Goal: Transaction & Acquisition: Purchase product/service

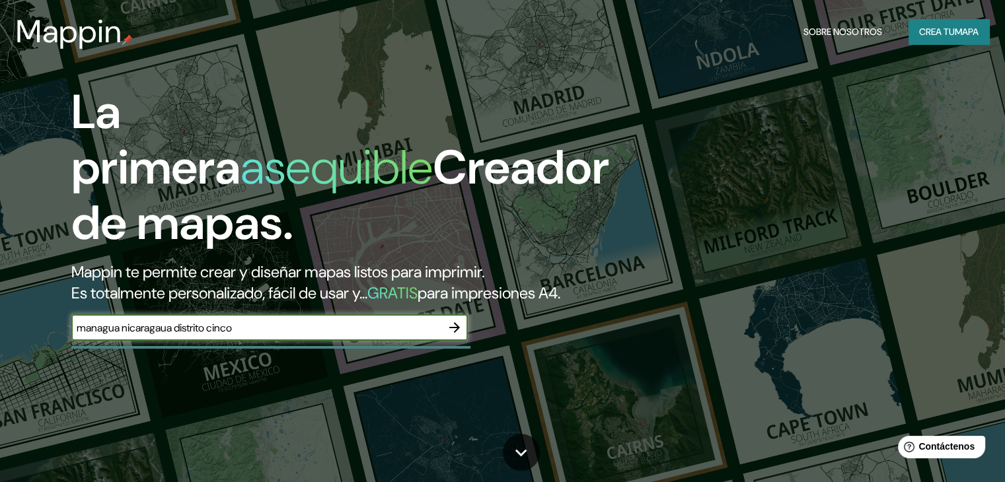
type input "managua nicaragaua distrito cinco"
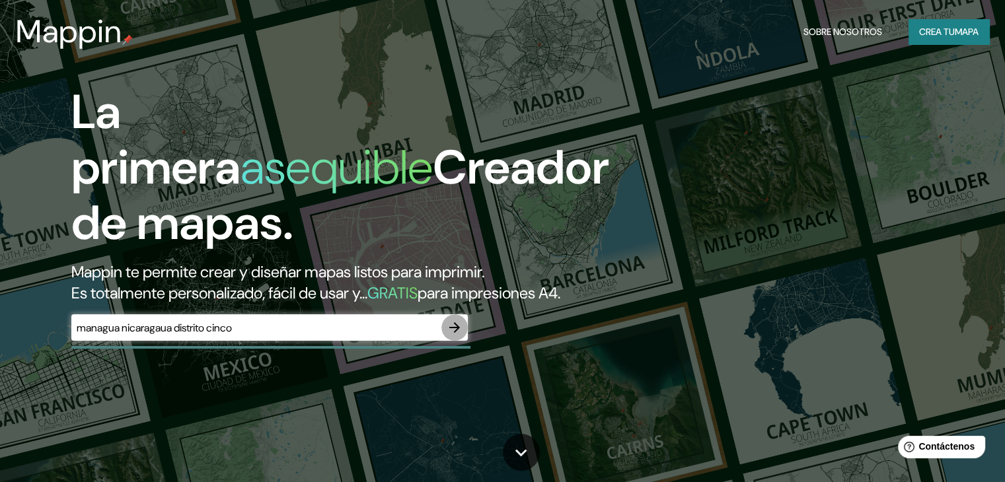
click at [450, 336] on icon "button" at bounding box center [455, 328] width 16 height 16
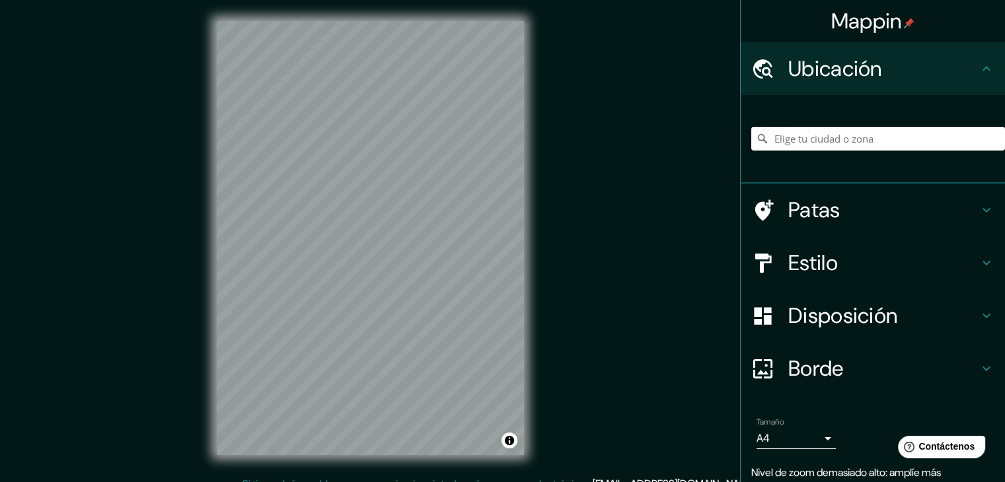
click at [865, 133] on input "Elige tu ciudad o zona" at bounding box center [879, 139] width 254 height 24
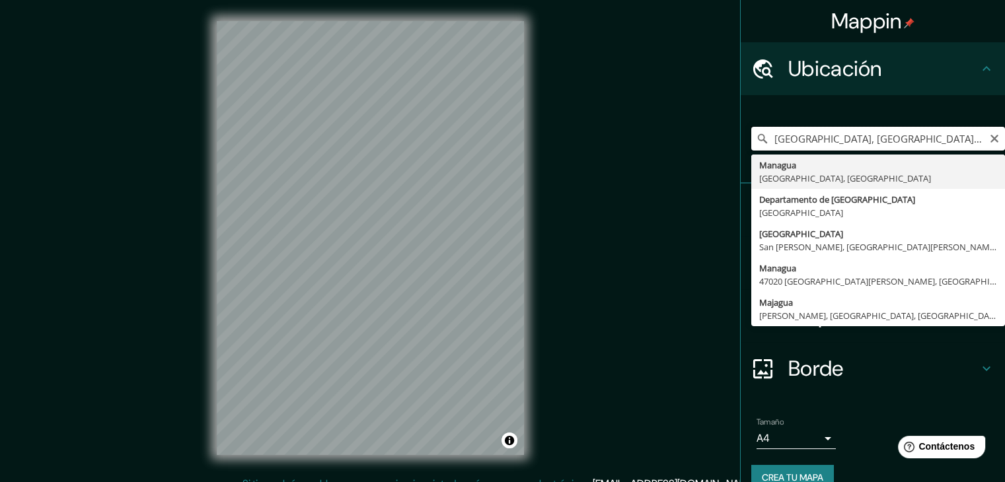
click at [902, 131] on input "[GEOGRAPHIC_DATA], [GEOGRAPHIC_DATA], [GEOGRAPHIC_DATA]" at bounding box center [879, 139] width 254 height 24
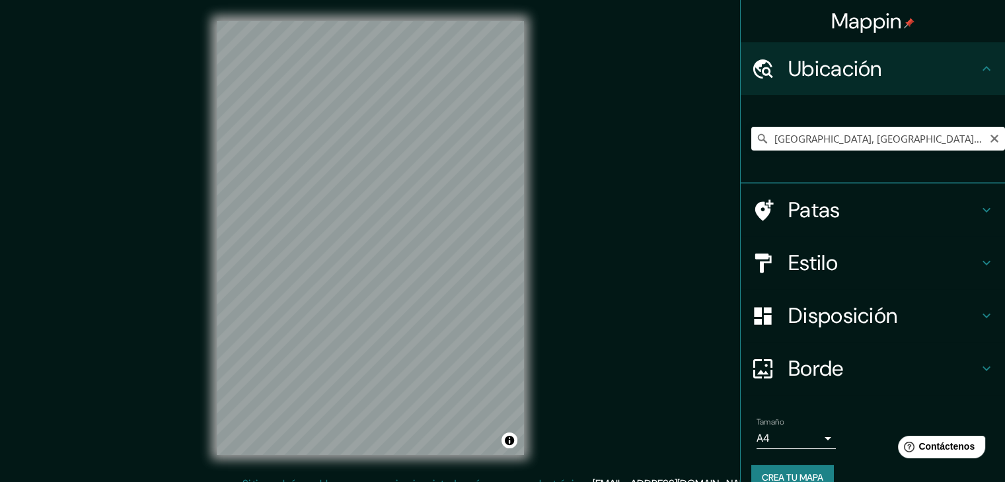
drag, startPoint x: 894, startPoint y: 122, endPoint x: 918, endPoint y: 136, distance: 28.1
click at [918, 136] on div "[GEOGRAPHIC_DATA], [GEOGRAPHIC_DATA], [GEOGRAPHIC_DATA] [GEOGRAPHIC_DATA] [GEOG…" at bounding box center [879, 139] width 254 height 66
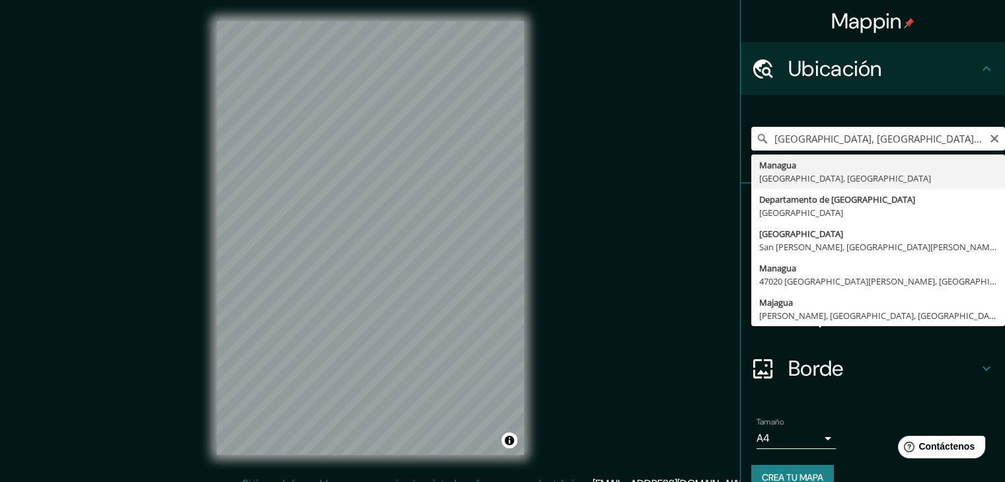
scroll to position [0, 19]
drag, startPoint x: 865, startPoint y: 146, endPoint x: 986, endPoint y: 164, distance: 122.3
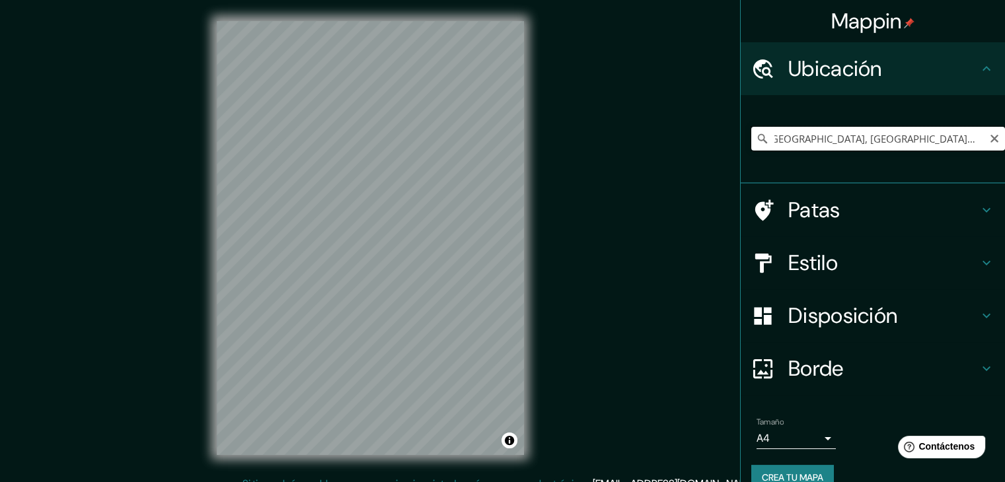
scroll to position [0, 0]
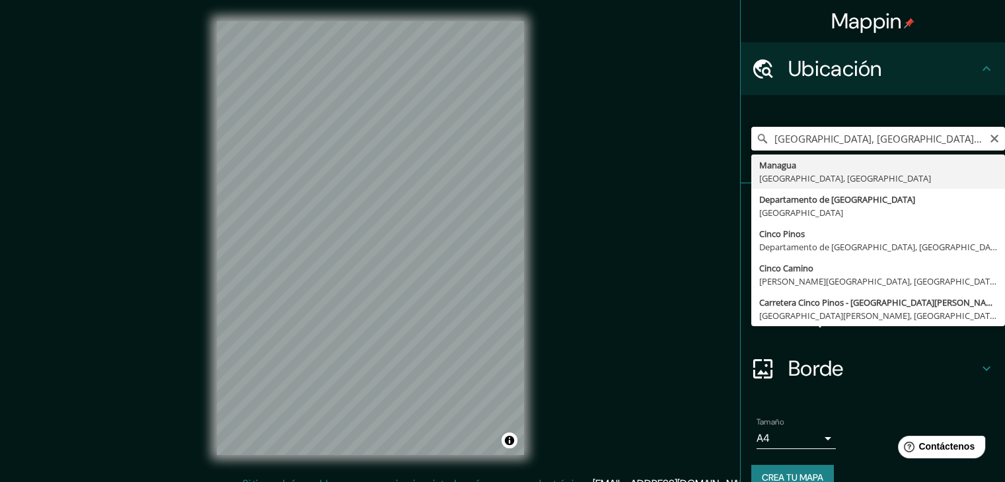
type input "[GEOGRAPHIC_DATA], [GEOGRAPHIC_DATA], [GEOGRAPHIC_DATA]"
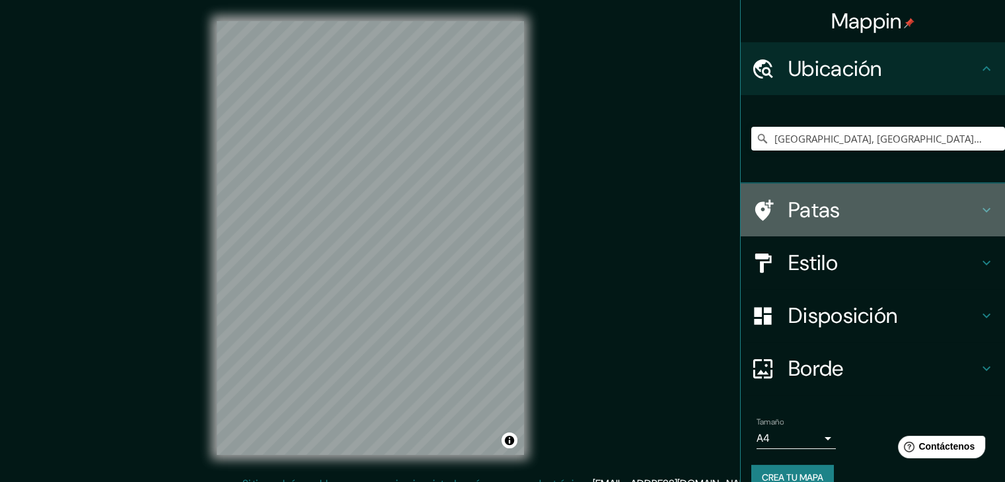
click at [821, 198] on font "Patas" at bounding box center [815, 210] width 52 height 28
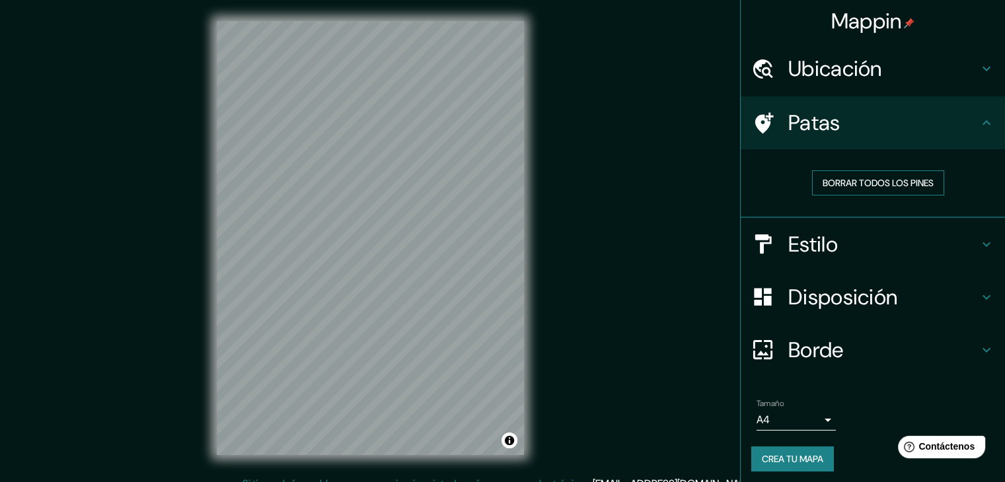
click at [880, 178] on font "Borrar todos los pines" at bounding box center [878, 183] width 111 height 12
click at [877, 117] on h4 "Patas" at bounding box center [884, 123] width 190 height 26
click at [759, 125] on icon at bounding box center [764, 122] width 19 height 21
click at [838, 87] on div "Ubicación" at bounding box center [873, 68] width 264 height 53
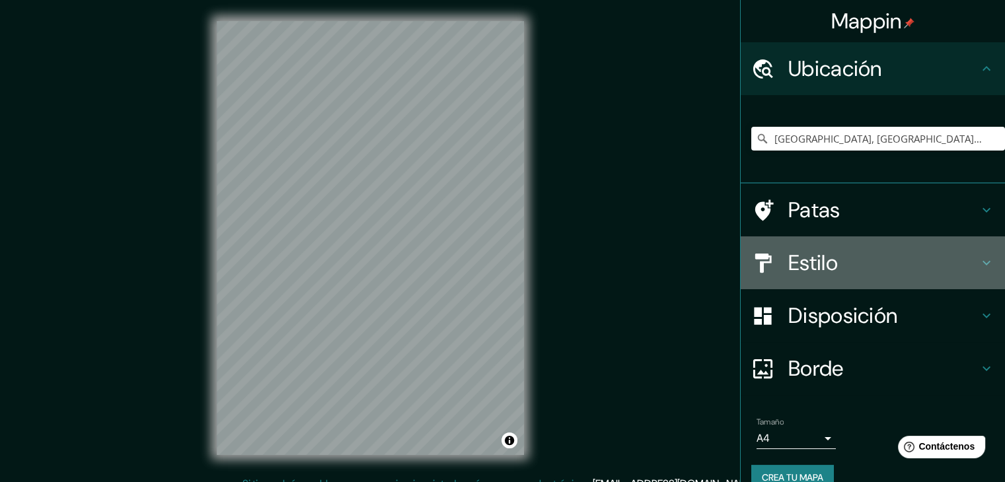
click at [831, 262] on h4 "Estilo" at bounding box center [884, 263] width 190 height 26
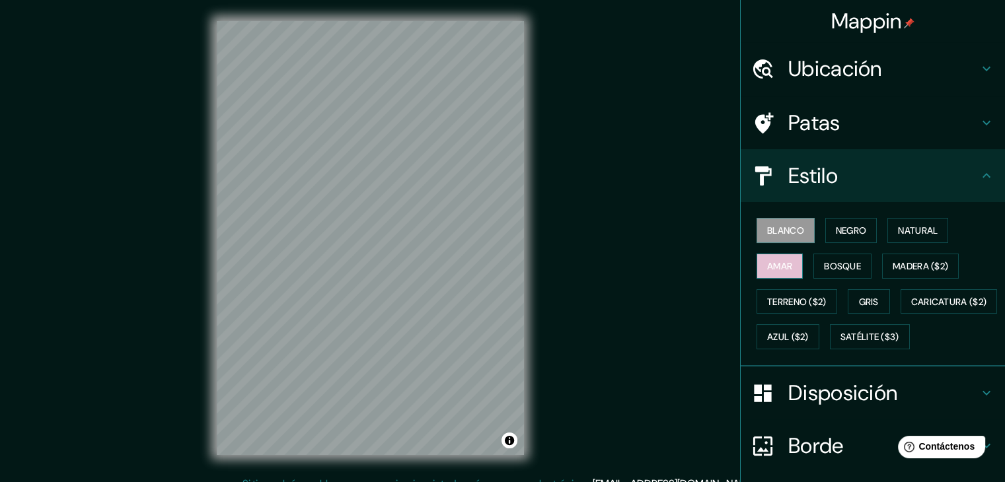
click at [773, 262] on font "Amar" at bounding box center [779, 266] width 25 height 12
click at [843, 235] on font "Negro" at bounding box center [851, 231] width 31 height 12
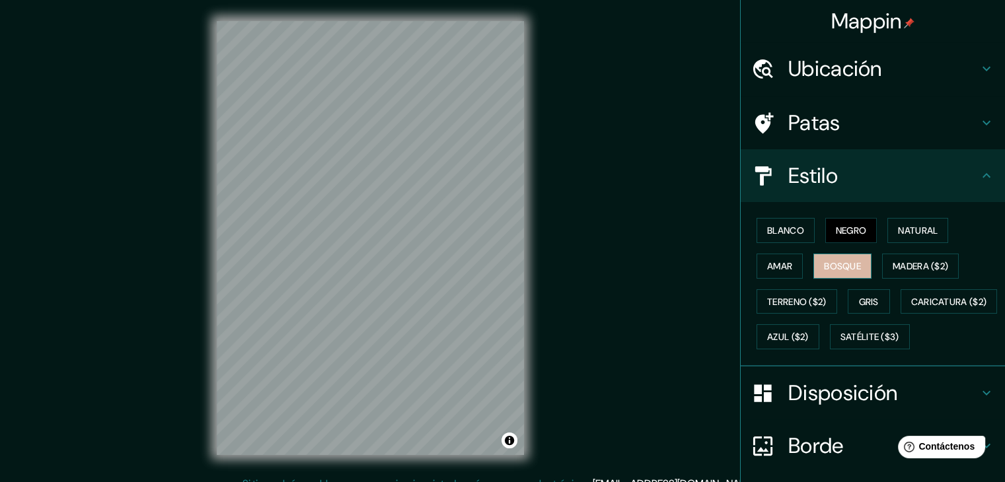
click at [828, 264] on font "Bosque" at bounding box center [842, 266] width 37 height 12
click at [859, 303] on font "Gris" at bounding box center [869, 302] width 20 height 12
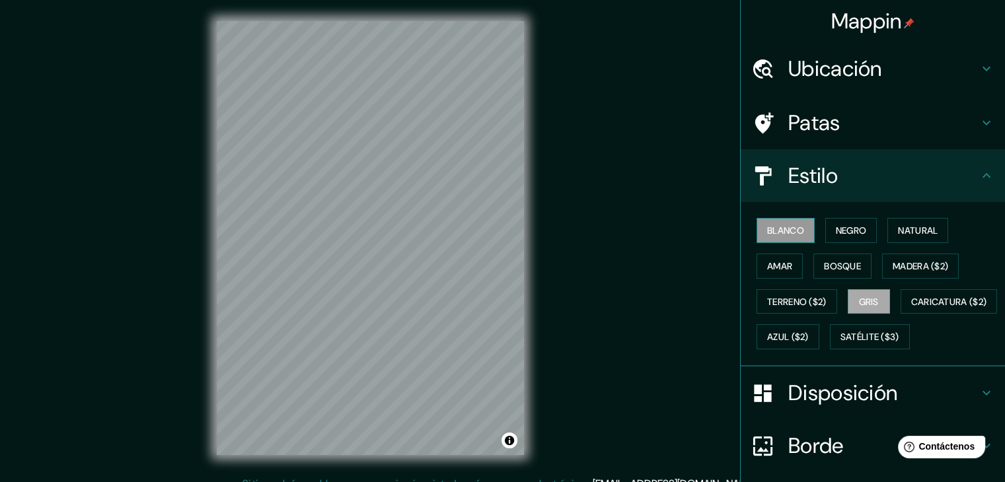
click at [781, 225] on font "Blanco" at bounding box center [785, 231] width 37 height 12
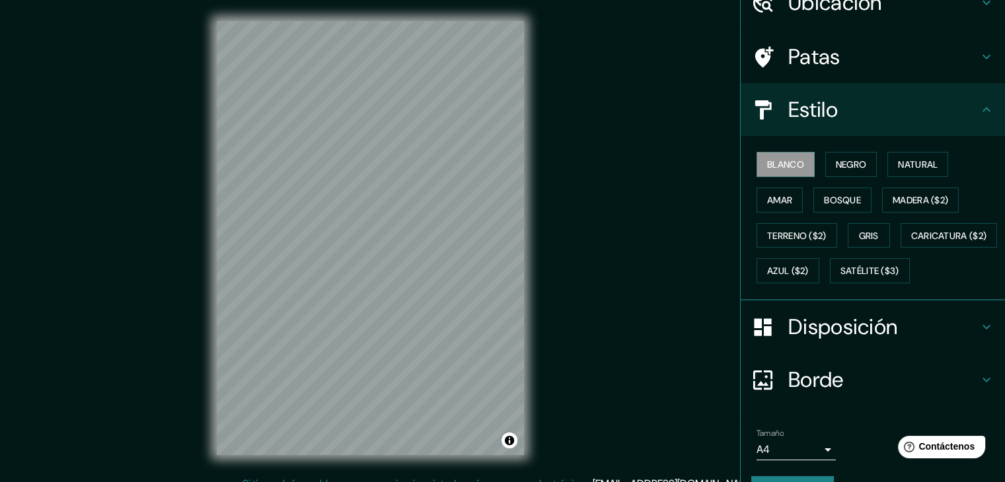
scroll to position [134, 0]
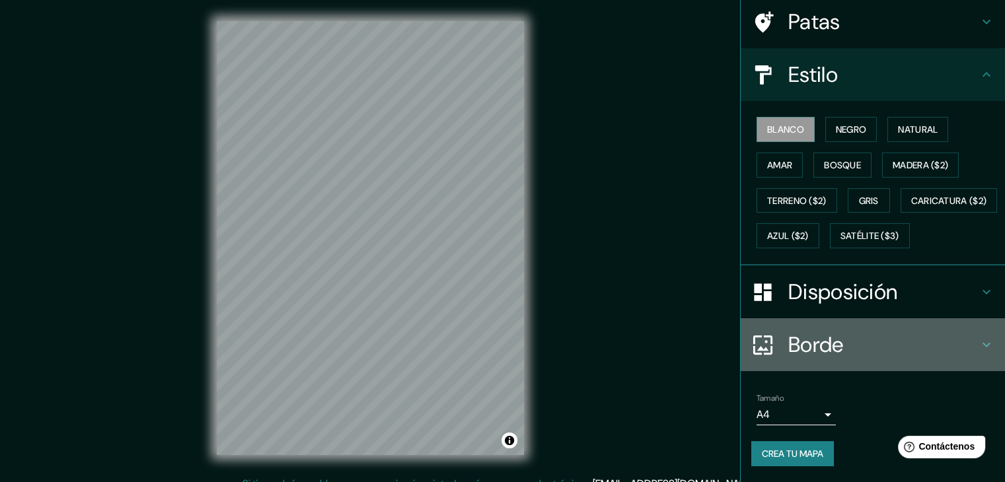
click at [945, 346] on h4 "Borde" at bounding box center [884, 345] width 190 height 26
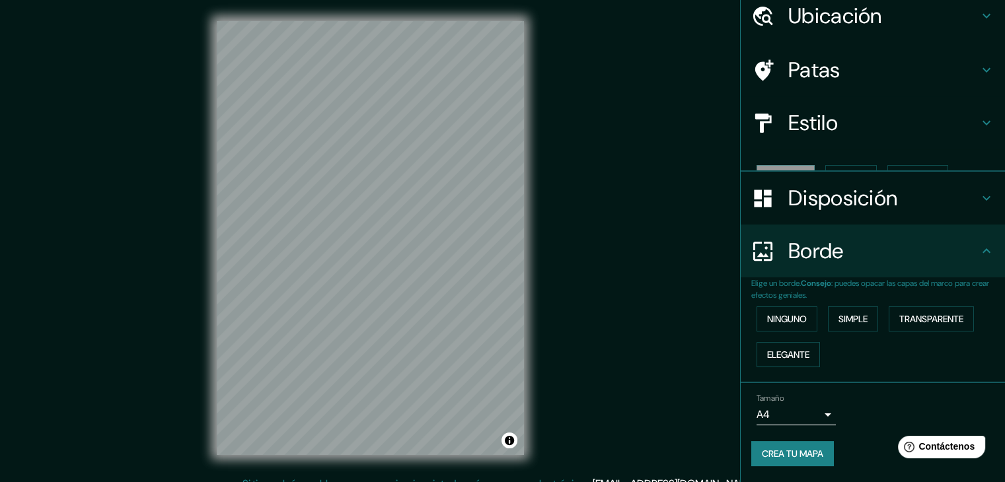
scroll to position [30, 0]
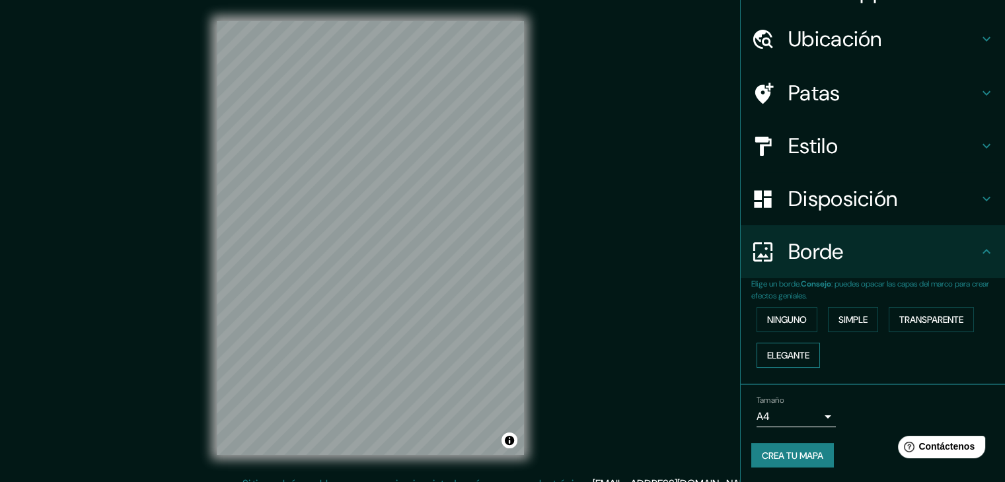
click at [782, 352] on font "Elegante" at bounding box center [788, 356] width 42 height 12
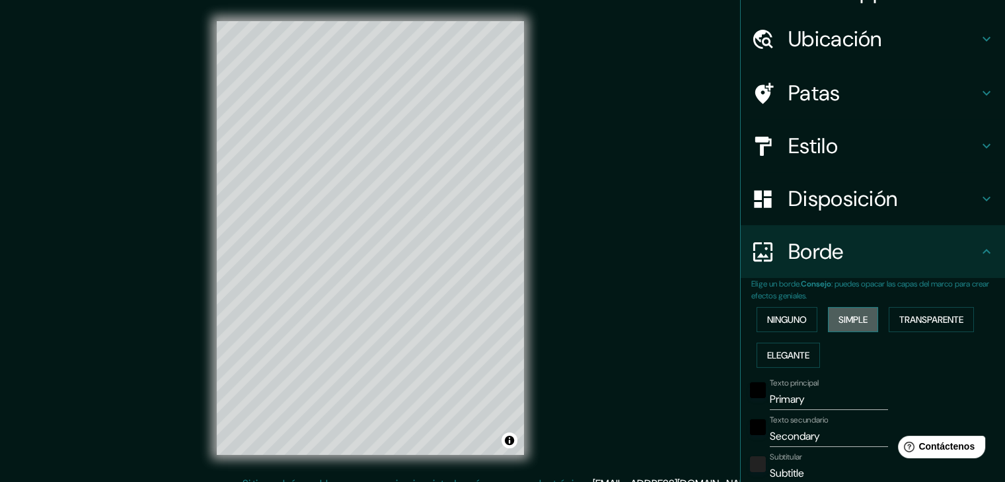
click at [839, 311] on font "Simple" at bounding box center [853, 319] width 29 height 17
click at [801, 314] on button "Ninguno" at bounding box center [787, 319] width 61 height 25
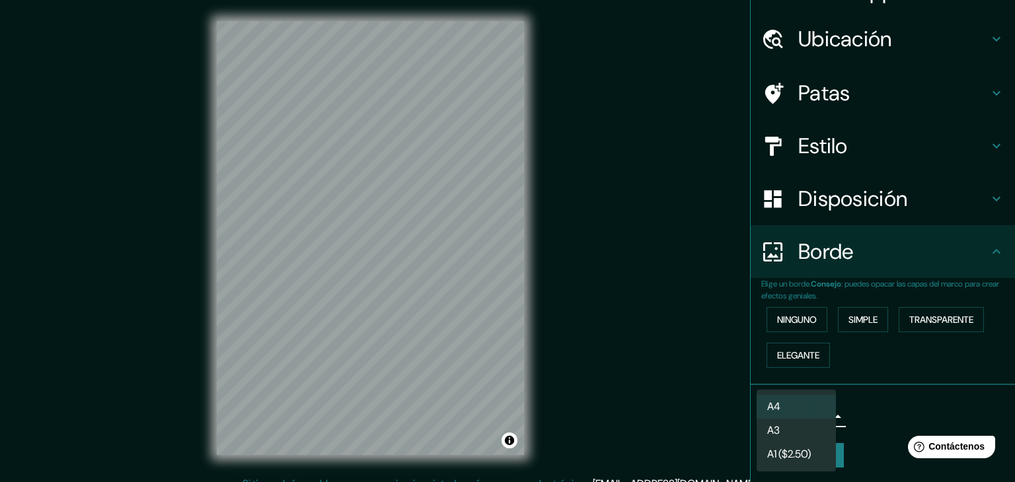
click at [811, 404] on body "Mappin Ubicación [GEOGRAPHIC_DATA], [GEOGRAPHIC_DATA], [GEOGRAPHIC_DATA] [GEOGR…" at bounding box center [507, 241] width 1015 height 482
click at [894, 408] on div at bounding box center [507, 241] width 1015 height 482
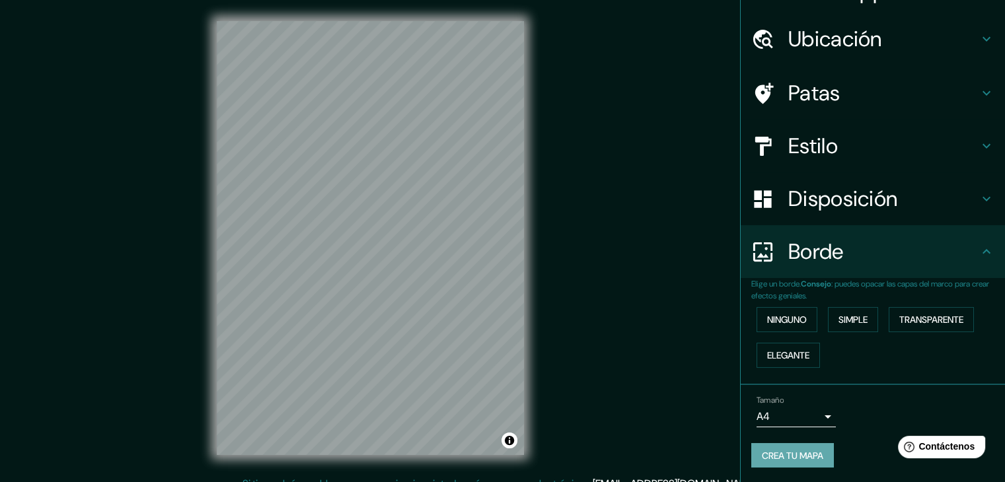
click at [792, 454] on font "Crea tu mapa" at bounding box center [792, 456] width 61 height 12
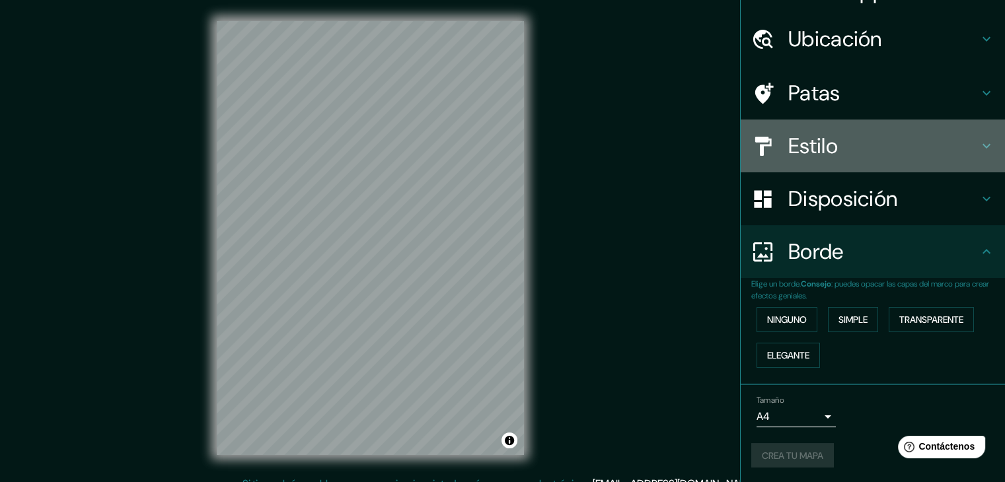
click at [979, 152] on icon at bounding box center [987, 146] width 16 height 16
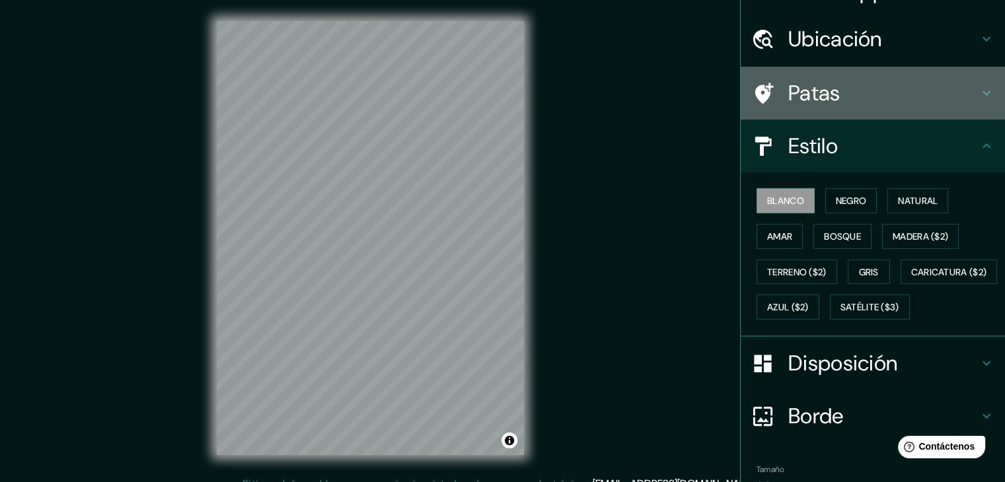
click at [961, 91] on h4 "Patas" at bounding box center [884, 93] width 190 height 26
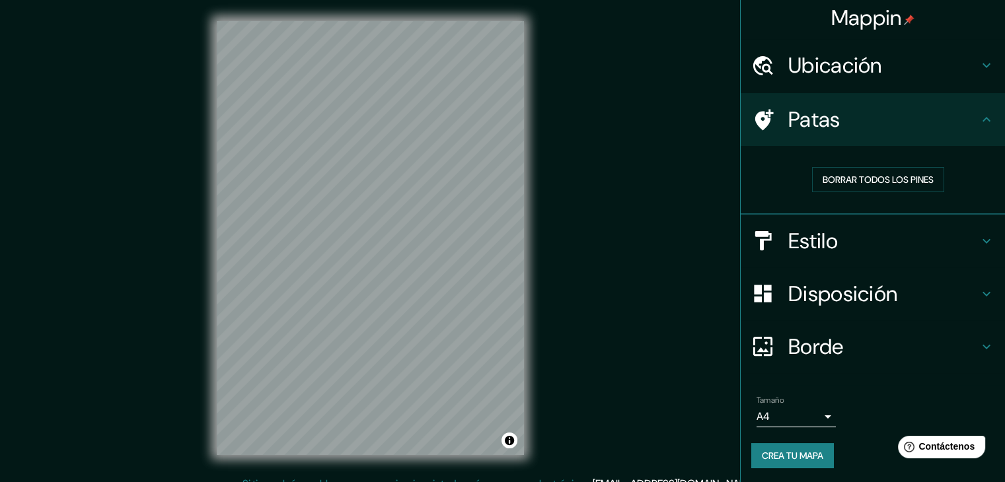
scroll to position [0, 0]
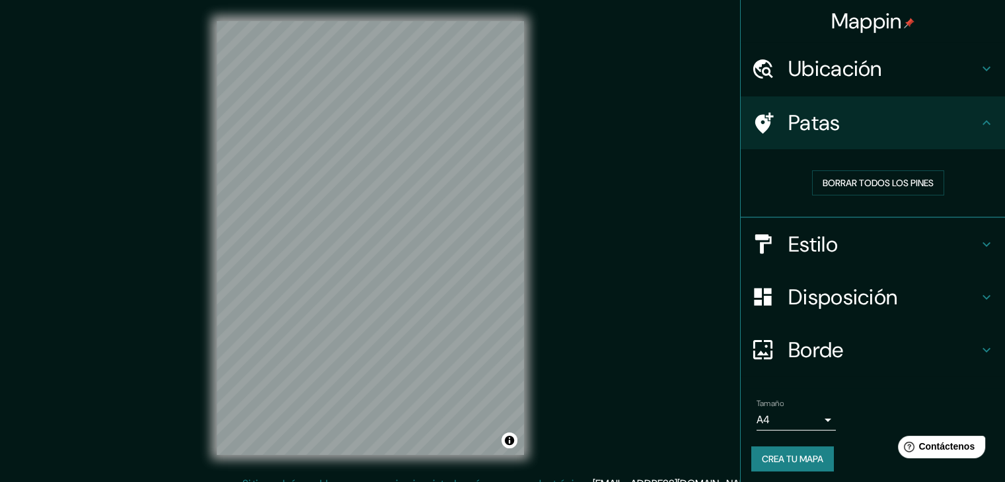
click at [867, 66] on font "Ubicación" at bounding box center [836, 69] width 94 height 28
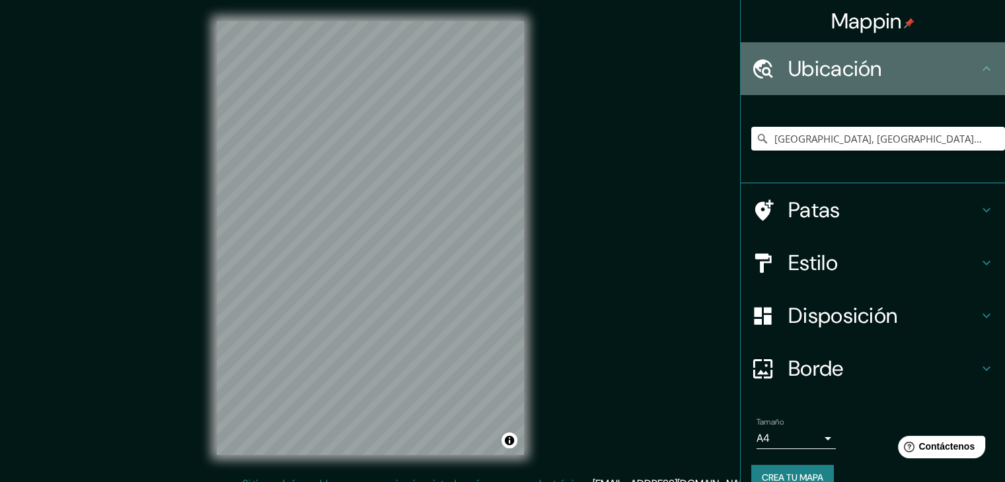
click at [867, 66] on font "Ubicación" at bounding box center [836, 69] width 94 height 28
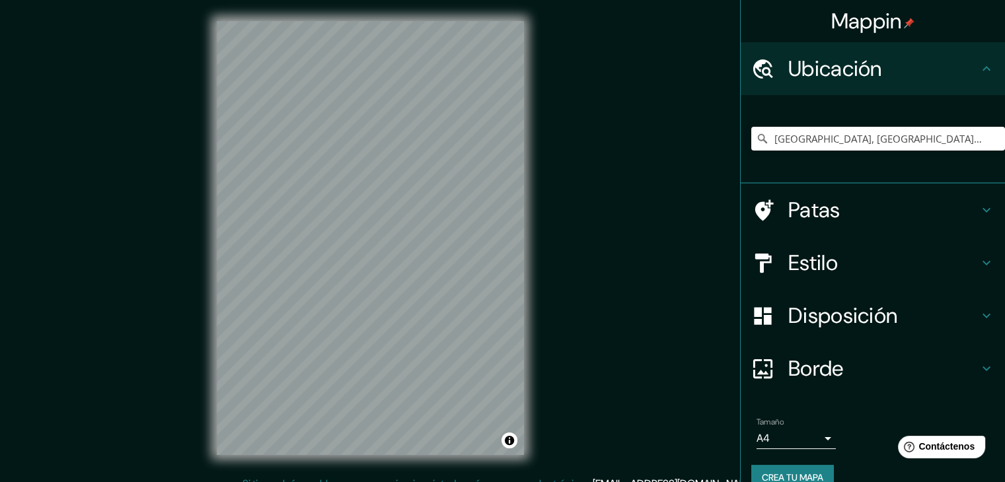
scroll to position [23, 0]
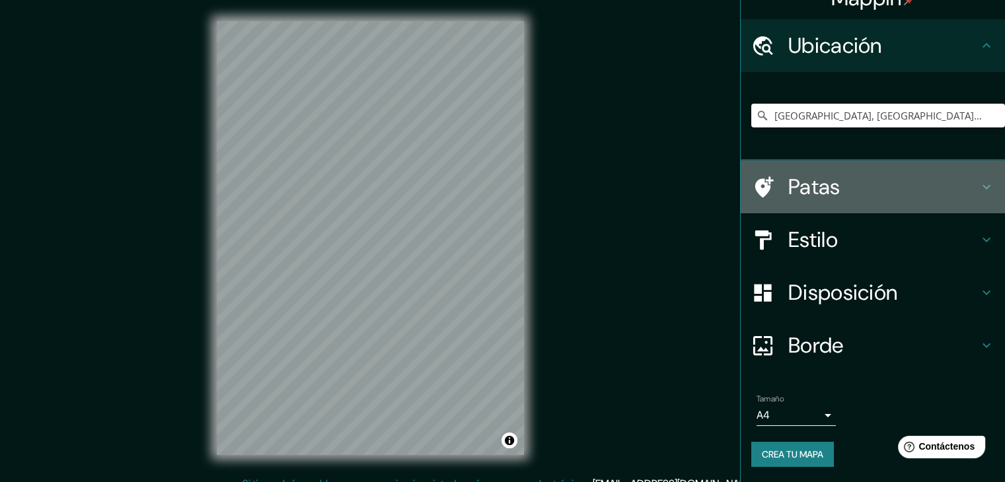
click at [979, 185] on icon at bounding box center [987, 187] width 16 height 16
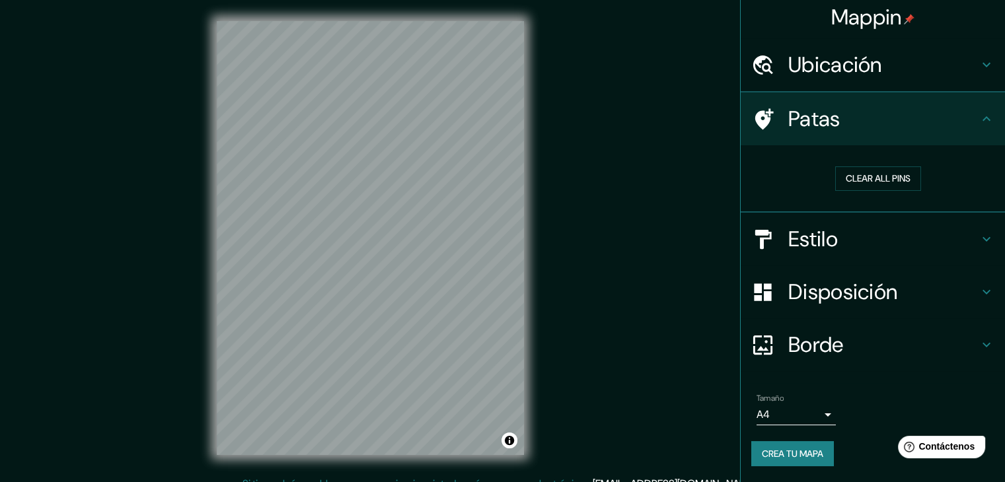
scroll to position [3, 0]
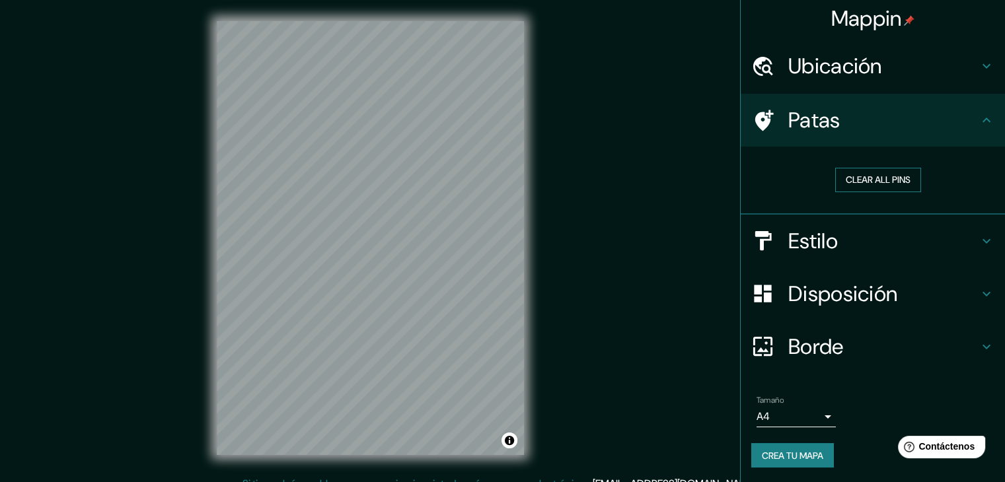
click at [863, 168] on button "Clear all pins" at bounding box center [878, 180] width 86 height 24
click at [849, 177] on button "Clear all pins" at bounding box center [878, 180] width 86 height 24
click at [854, 239] on h4 "Estilo" at bounding box center [884, 241] width 190 height 26
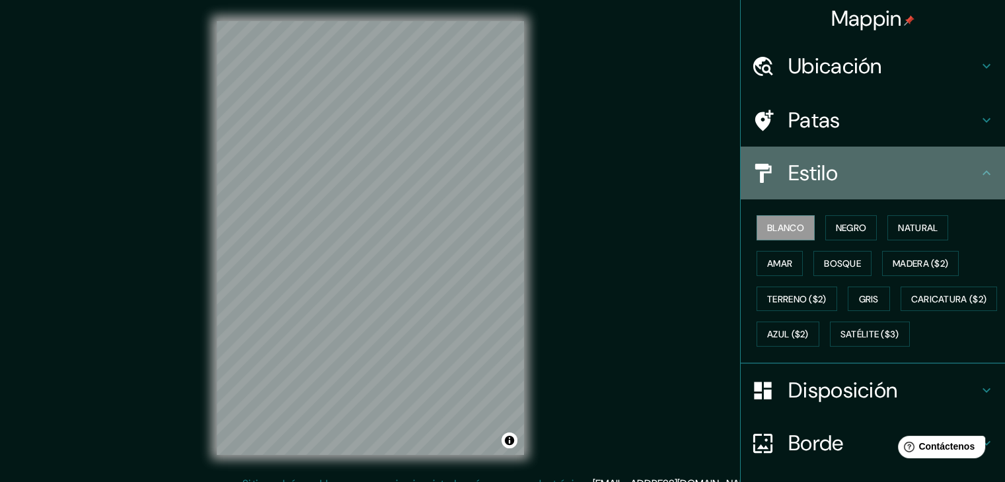
click at [945, 176] on h4 "Estilo" at bounding box center [884, 173] width 190 height 26
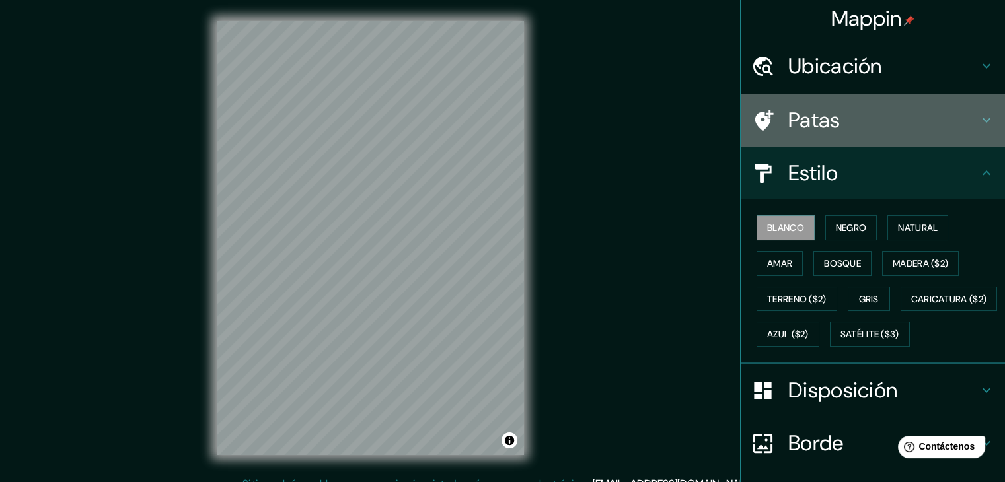
click at [936, 126] on h4 "Patas" at bounding box center [884, 120] width 190 height 26
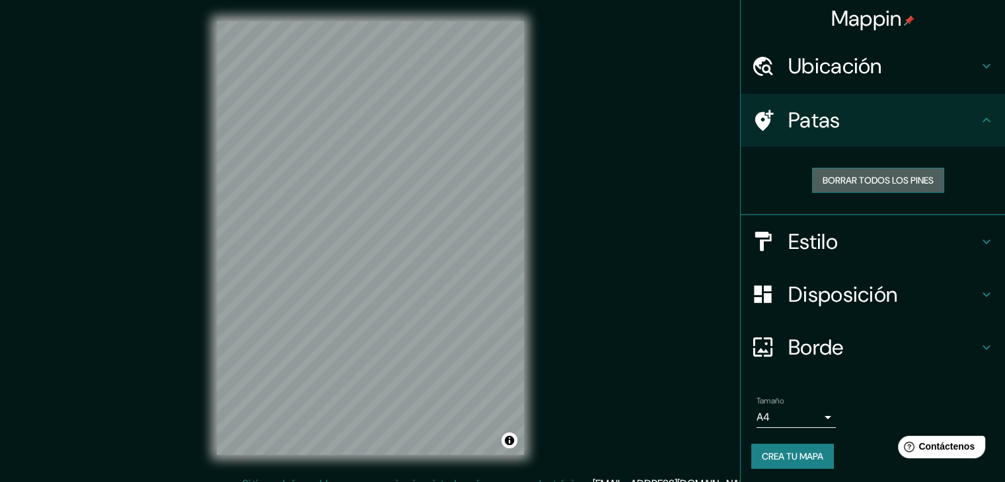
click at [872, 175] on font "Borrar todos los pines" at bounding box center [878, 180] width 111 height 12
click at [863, 178] on font "Borrar todos los pines" at bounding box center [878, 180] width 111 height 12
click at [345, 236] on div at bounding box center [347, 236] width 11 height 11
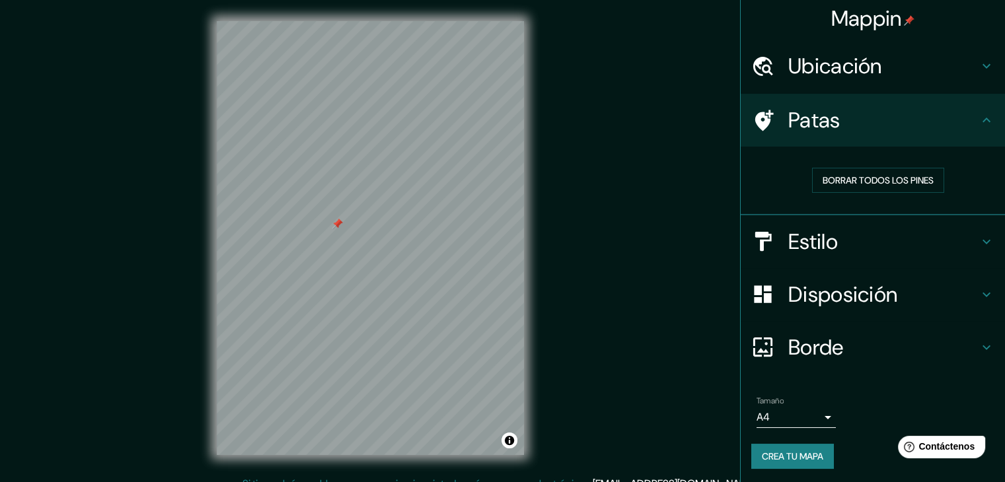
drag, startPoint x: 354, startPoint y: 205, endPoint x: 322, endPoint y: 222, distance: 36.7
click at [332, 222] on div at bounding box center [337, 224] width 11 height 11
click at [319, 227] on div at bounding box center [319, 225] width 11 height 11
drag, startPoint x: 409, startPoint y: 261, endPoint x: 460, endPoint y: 221, distance: 64.5
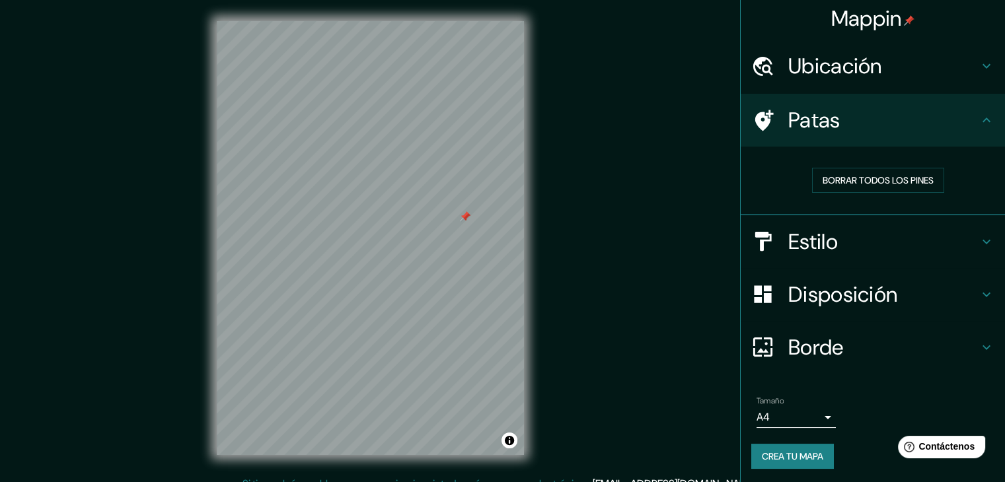
click at [460, 221] on div at bounding box center [465, 217] width 11 height 11
click at [432, 266] on div at bounding box center [431, 261] width 11 height 11
click at [430, 264] on div at bounding box center [431, 261] width 11 height 11
click at [979, 243] on icon at bounding box center [987, 242] width 16 height 16
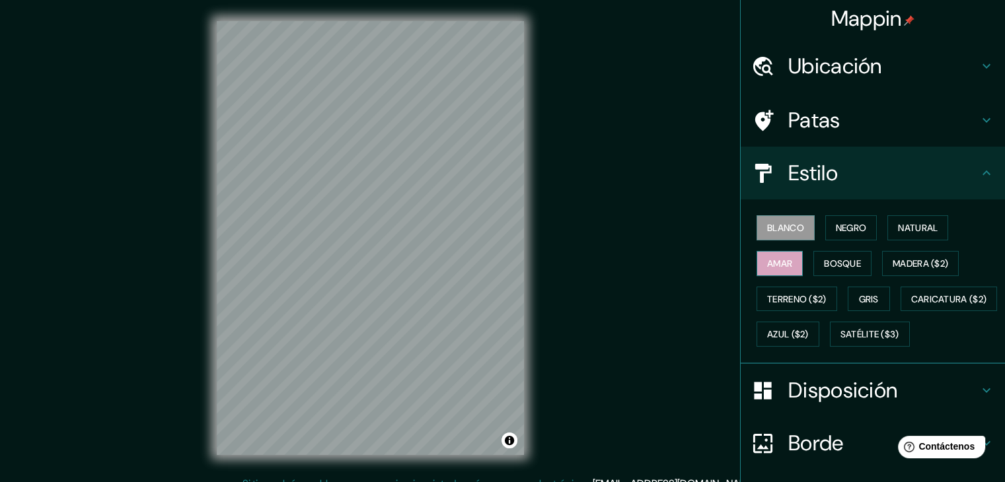
click at [779, 264] on font "Amar" at bounding box center [779, 264] width 25 height 12
click at [824, 262] on font "Bosque" at bounding box center [842, 264] width 37 height 12
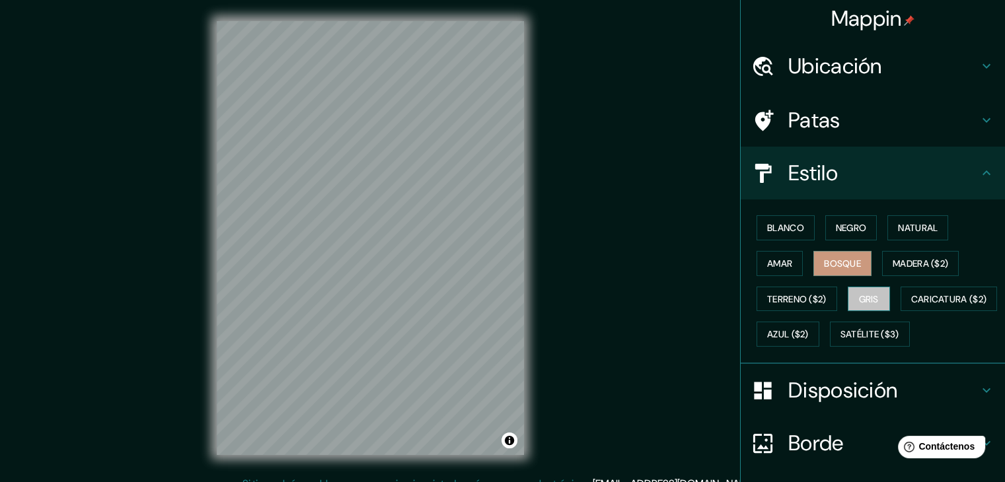
click at [862, 293] on font "Gris" at bounding box center [869, 299] width 20 height 12
click at [915, 230] on font "Natural" at bounding box center [918, 228] width 40 height 12
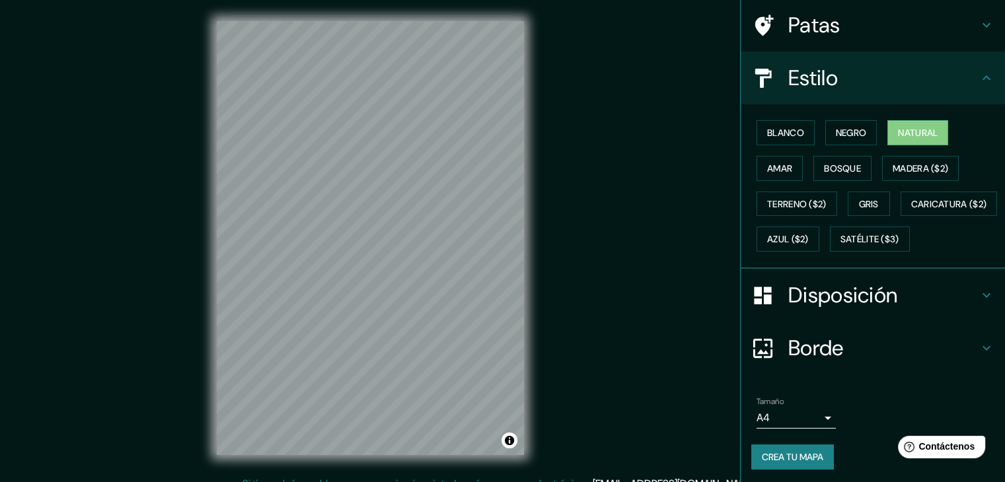
scroll to position [134, 0]
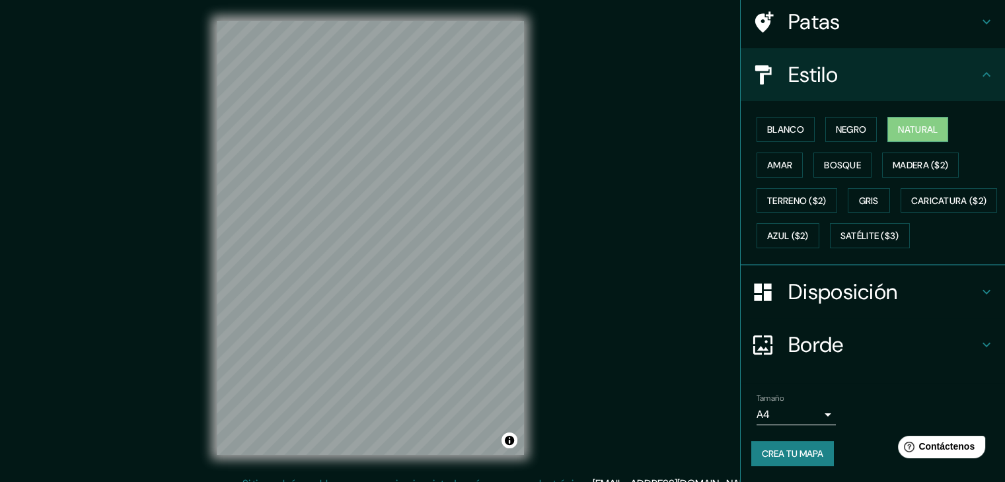
click at [979, 284] on icon at bounding box center [987, 292] width 16 height 16
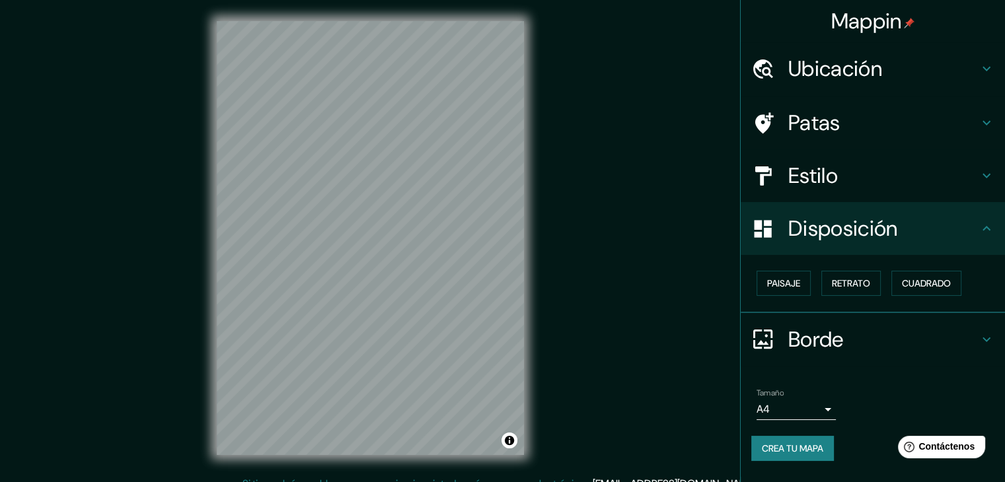
scroll to position [0, 0]
click at [807, 278] on button "Paisaje" at bounding box center [784, 283] width 54 height 25
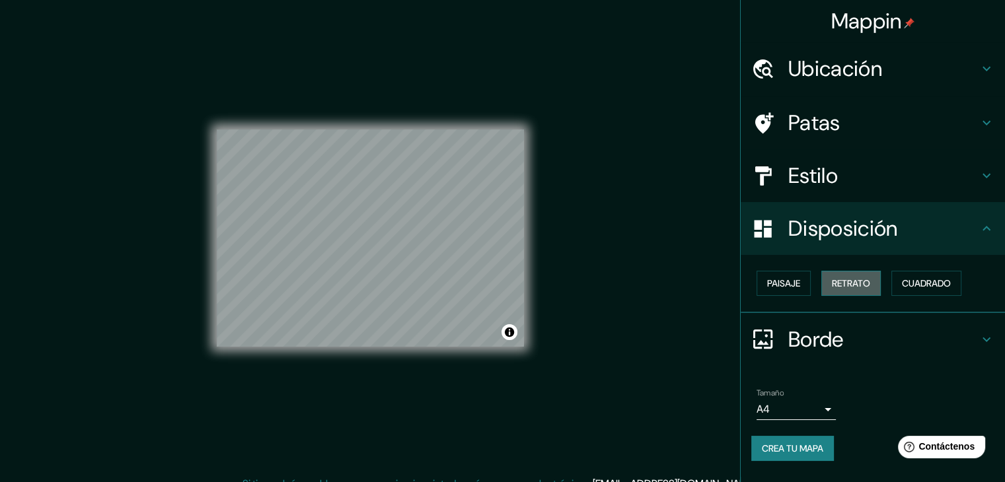
click at [827, 287] on button "Retrato" at bounding box center [851, 283] width 59 height 25
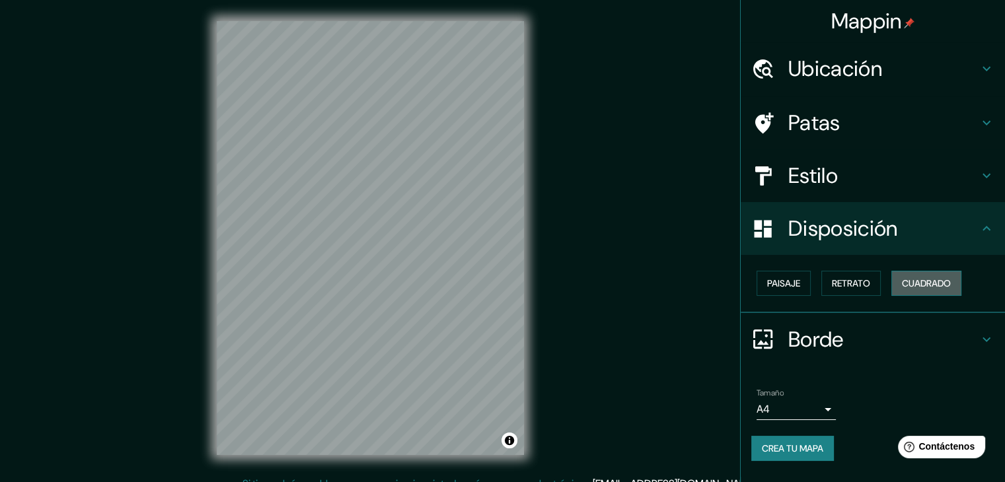
click at [910, 284] on font "Cuadrado" at bounding box center [926, 284] width 49 height 12
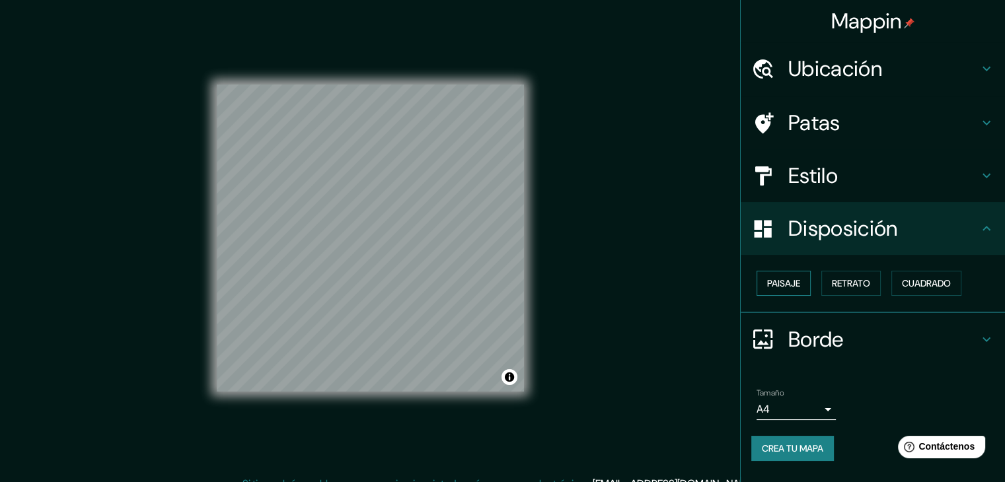
click at [798, 278] on font "Paisaje" at bounding box center [783, 284] width 33 height 12
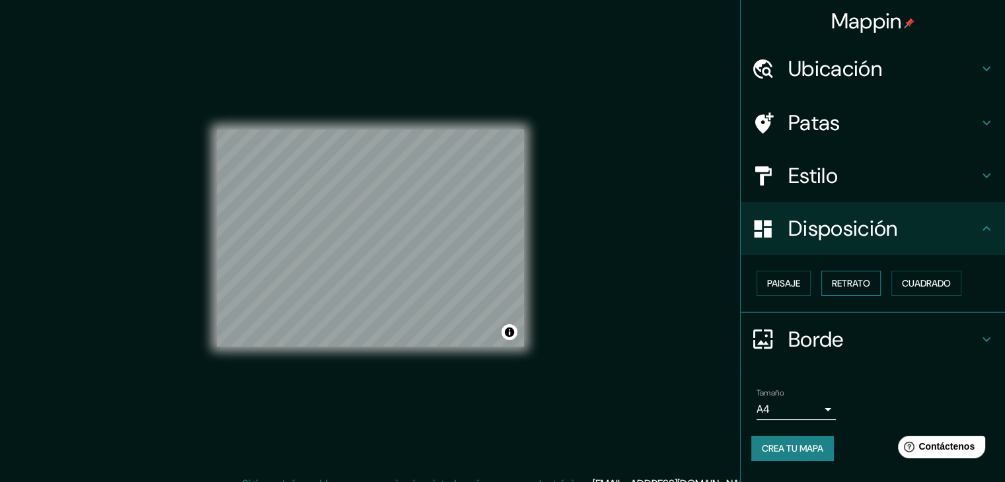
click at [847, 278] on font "Retrato" at bounding box center [851, 284] width 38 height 12
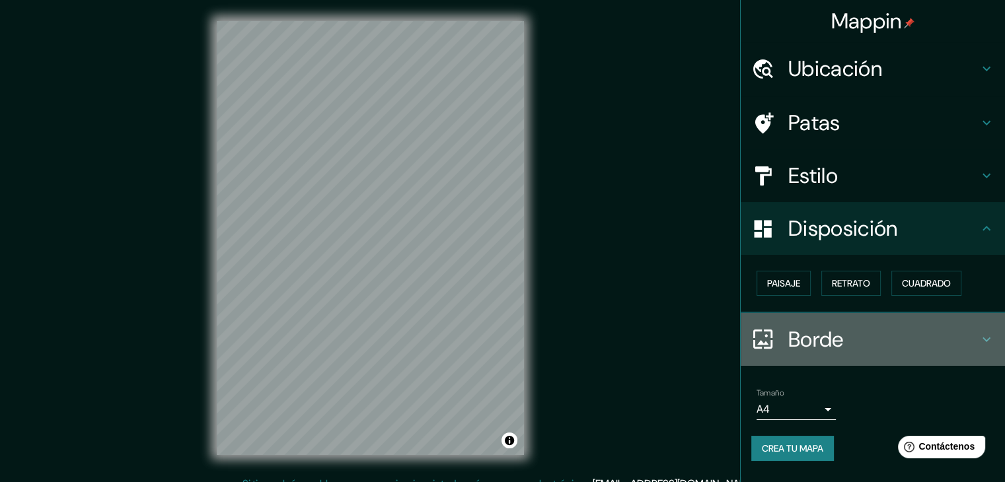
click at [893, 336] on h4 "Borde" at bounding box center [884, 340] width 190 height 26
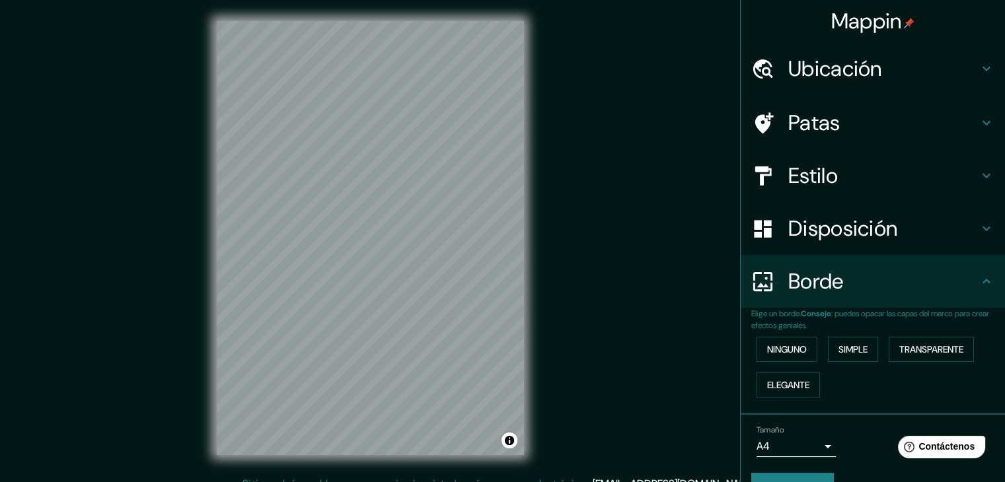
scroll to position [30, 0]
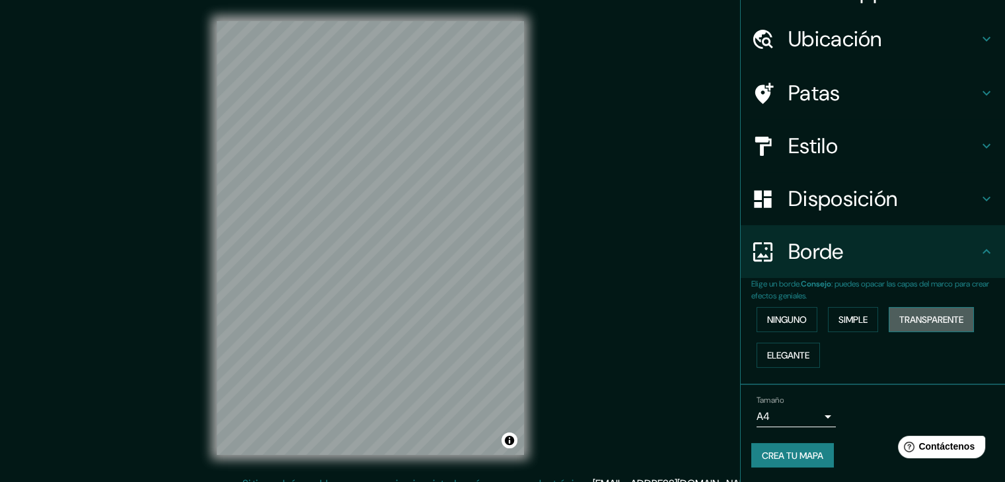
click at [932, 316] on font "Transparente" at bounding box center [932, 320] width 64 height 12
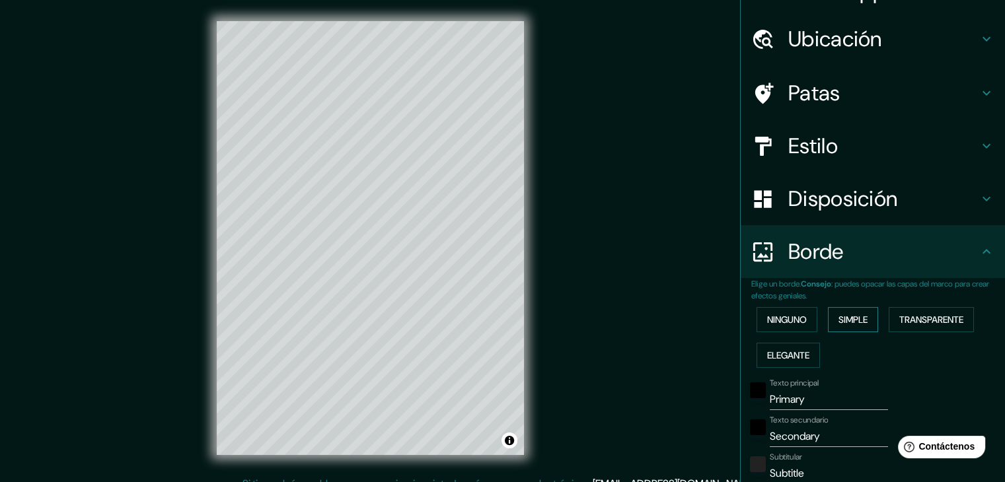
click at [851, 318] on font "Simple" at bounding box center [853, 320] width 29 height 12
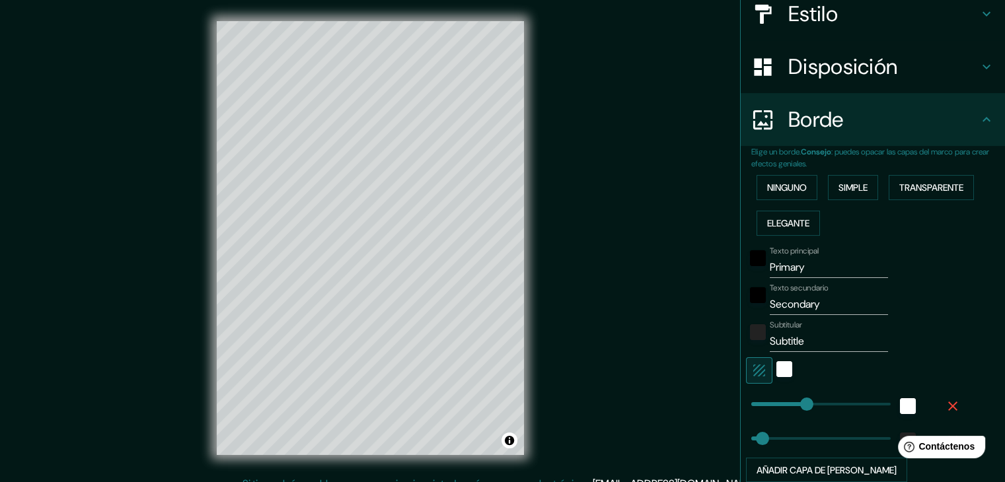
scroll to position [192, 0]
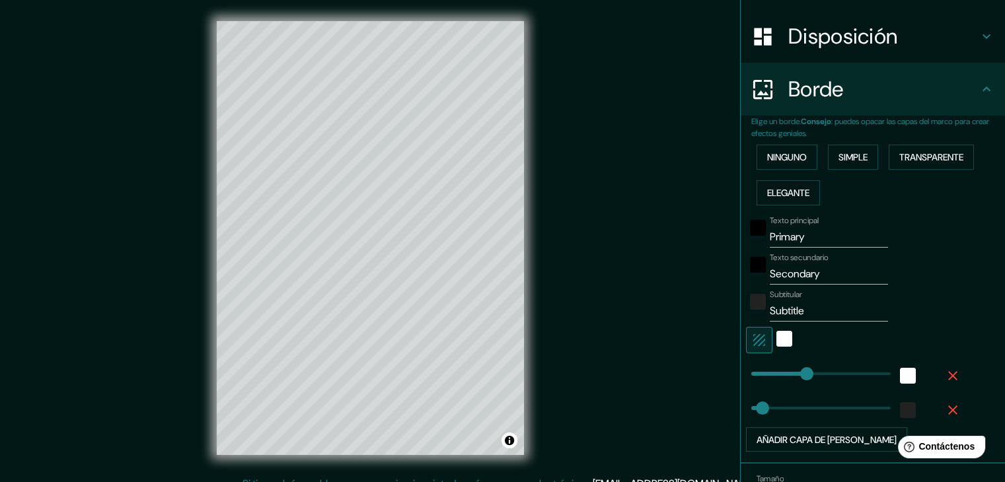
click at [818, 317] on input "Subtitle" at bounding box center [829, 311] width 118 height 21
type input "Subtitl"
type input "37"
type input "S"
type input "37"
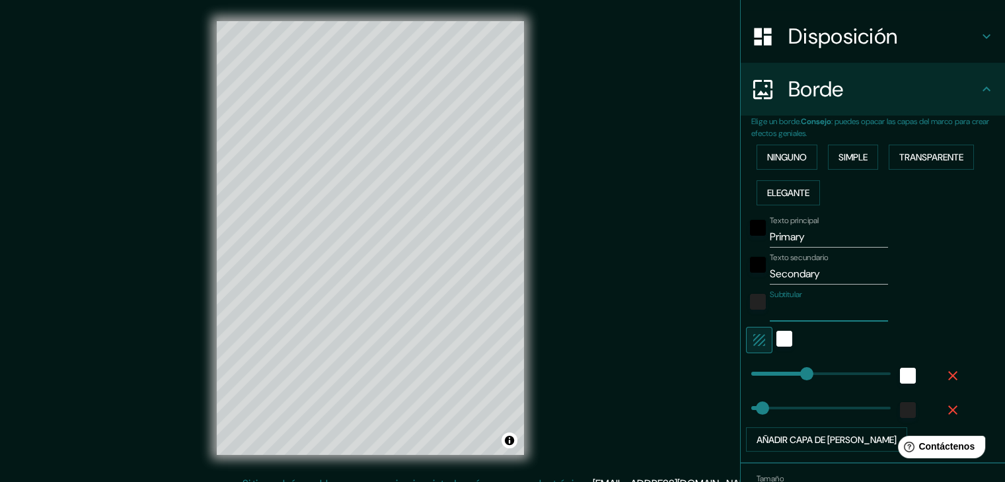
type input "d"
type input "37"
type input "di"
type input "37"
type input "dis"
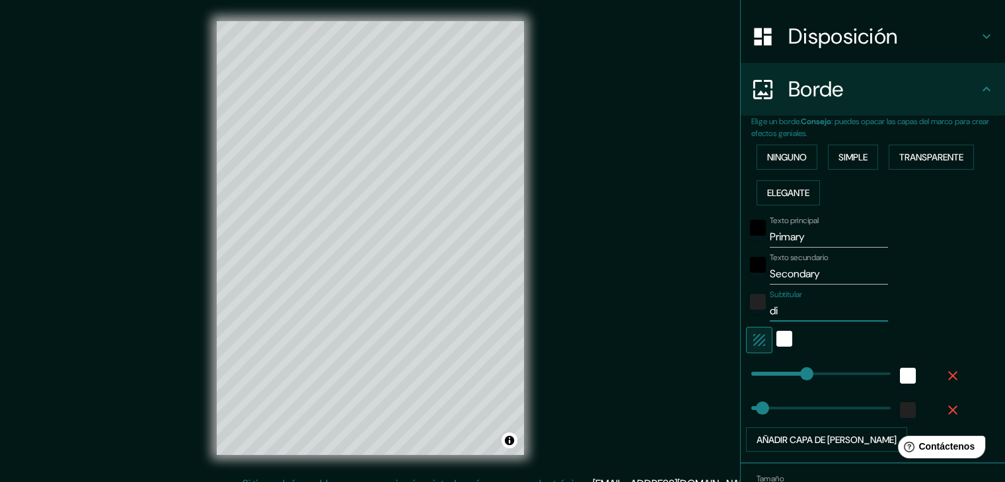
type input "37"
type input "di"
type input "37"
type input "d"
type input "37"
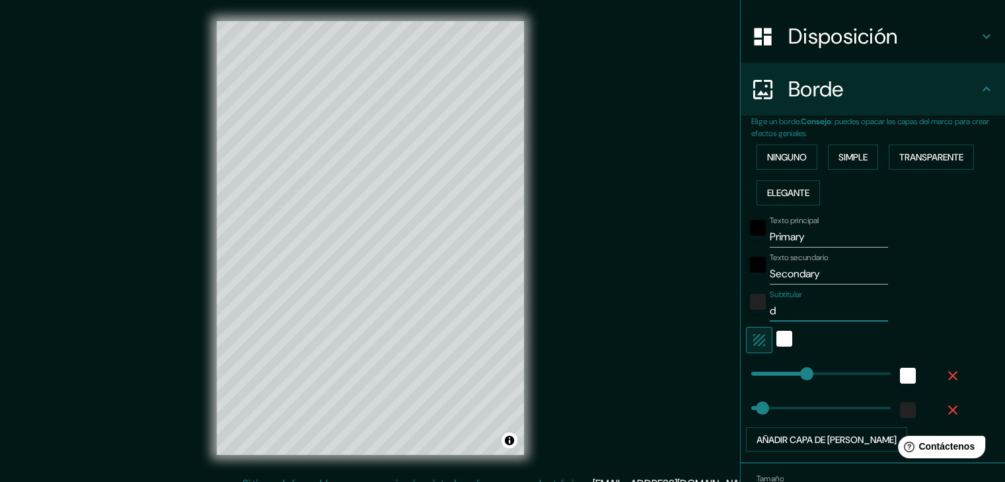
type input "37"
type input "D"
type input "37"
type input "DI"
type input "37"
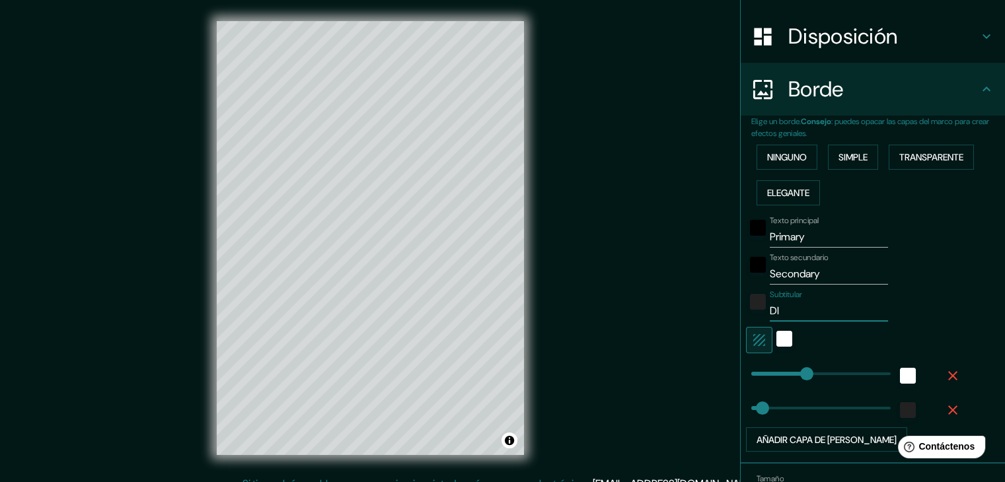
type input "DIS"
type input "37"
type input "DIST"
type input "37"
type input "DISTR"
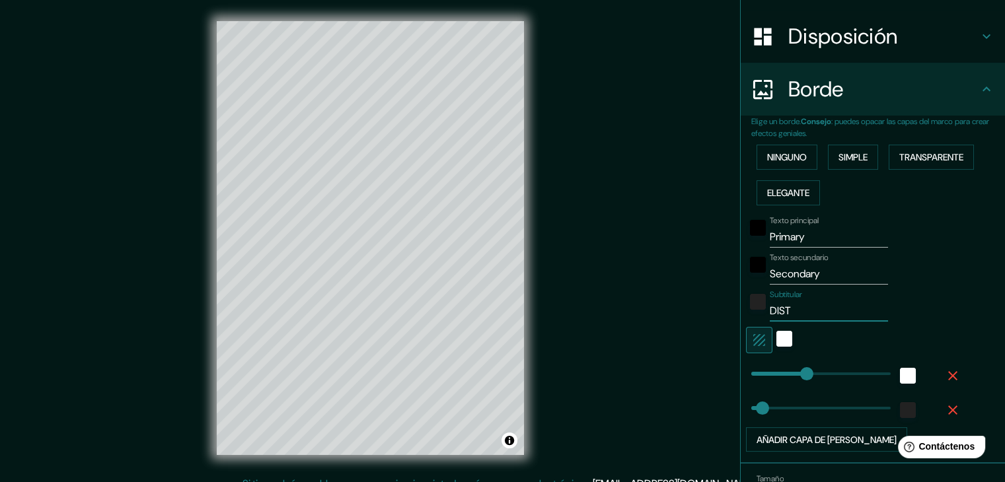
type input "37"
type input "DISTRI"
type input "37"
type input "DISTRIT"
type input "37"
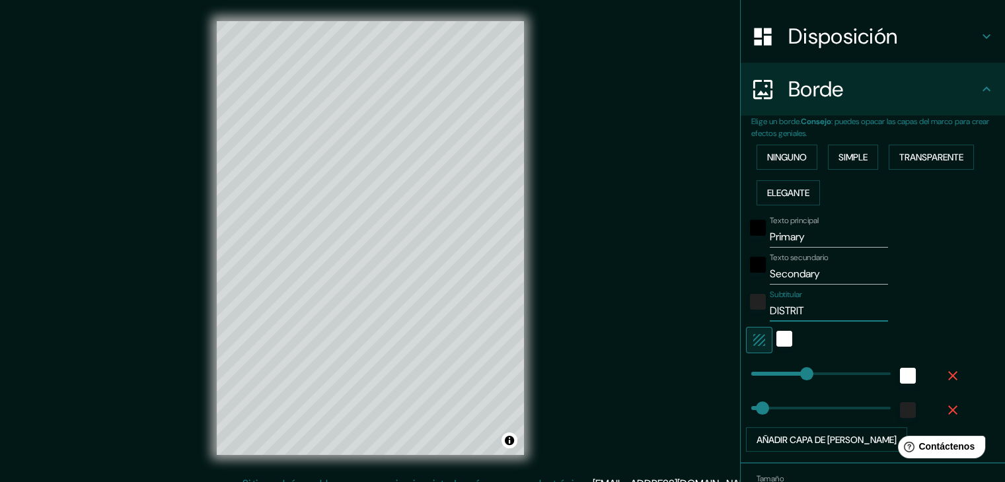
type input "DISTRITO"
type input "37"
type input "DISTRITO"
type input "37"
type input "DISTRITO V"
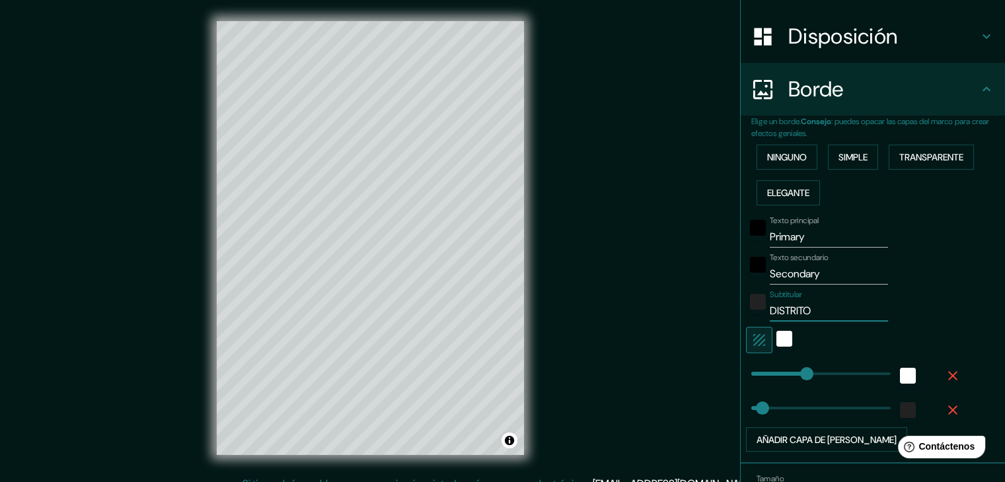
type input "37"
click at [865, 305] on input "DISTRITO V" at bounding box center [829, 311] width 118 height 21
type input "DISTRITO V"
click at [902, 291] on div "Subtitular DISTRITO V" at bounding box center [854, 306] width 217 height 32
click at [831, 274] on input "Secondary" at bounding box center [829, 274] width 118 height 21
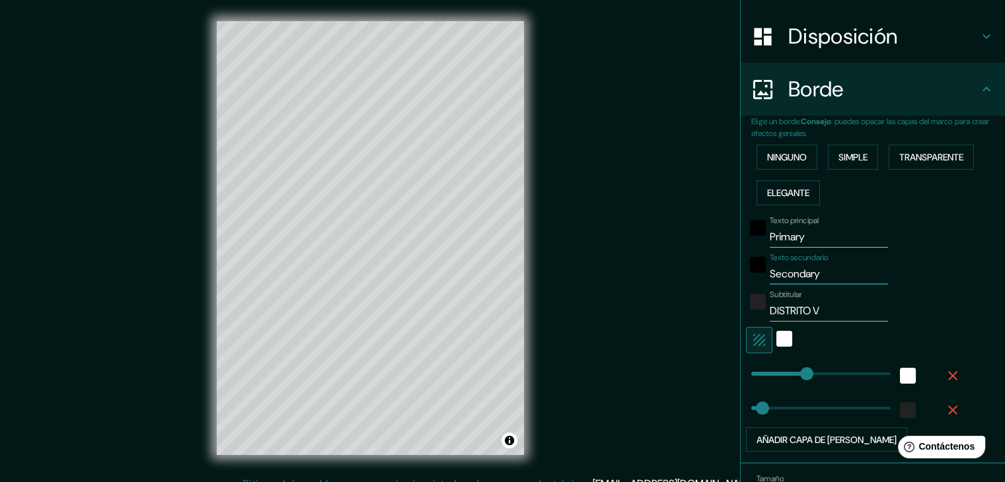
type input "Secondar"
type input "37"
type input "S"
type input "37"
click at [801, 231] on input "Primary" at bounding box center [829, 237] width 118 height 21
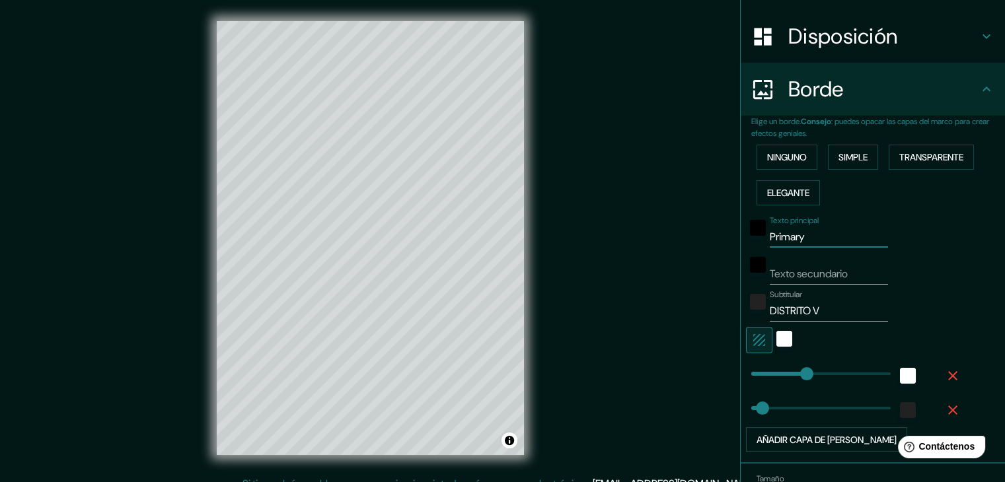
type input "Primar"
type input "37"
type input "P"
type input "37"
type input "M"
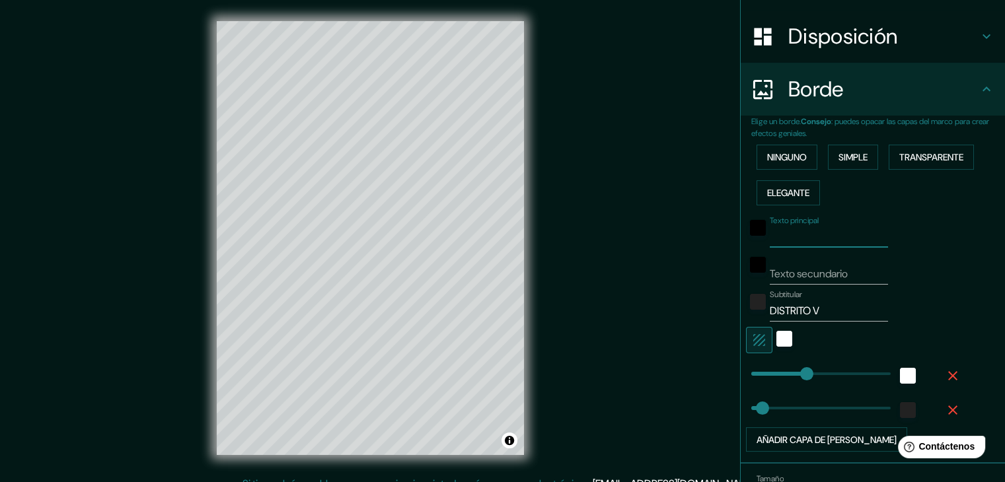
type input "37"
type input "MA"
type input "37"
type input "MAN"
type input "37"
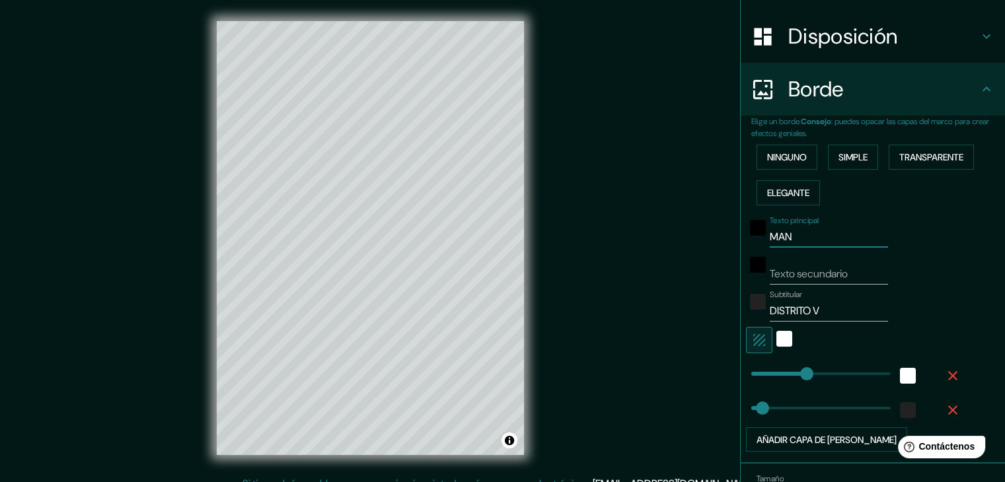
type input "MANA"
type input "37"
type input "MANAF"
type input "37"
type input "MANA"
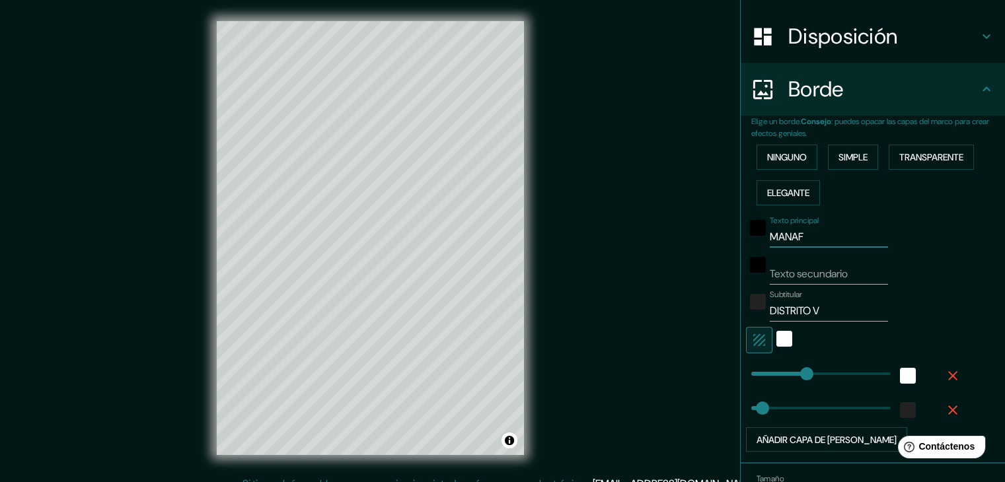
type input "37"
type input "MAN"
type input "37"
type input "MA"
type input "37"
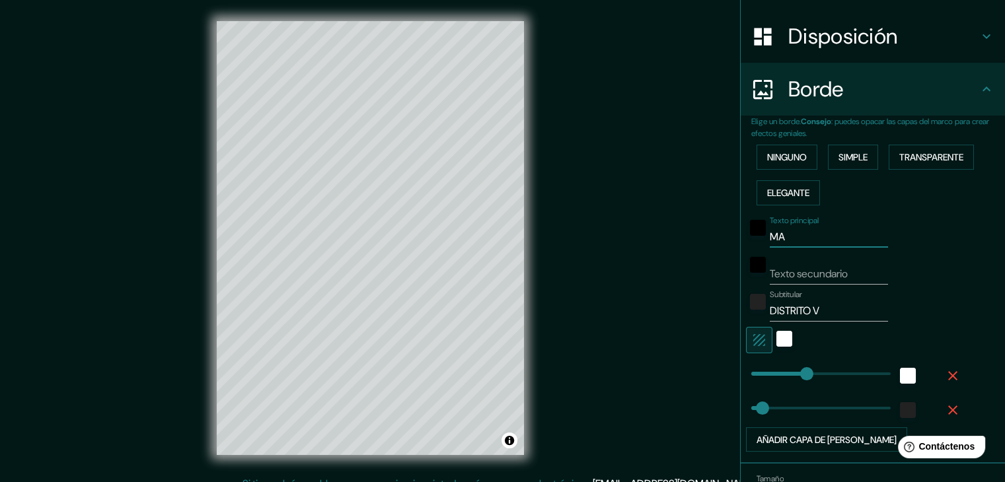
type input "M"
type input "37"
type input "D"
type input "37"
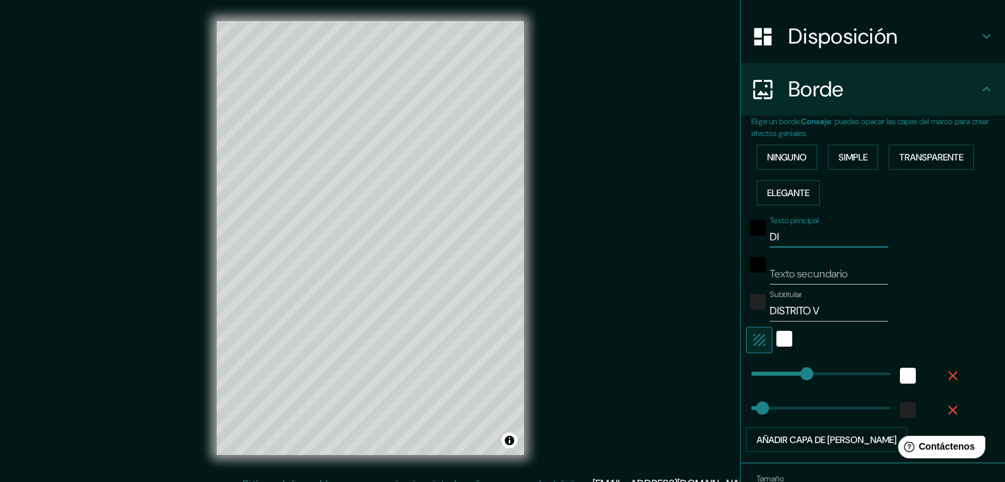
type input "DIS"
type input "37"
type input "DIST"
type input "37"
type input "DISTR"
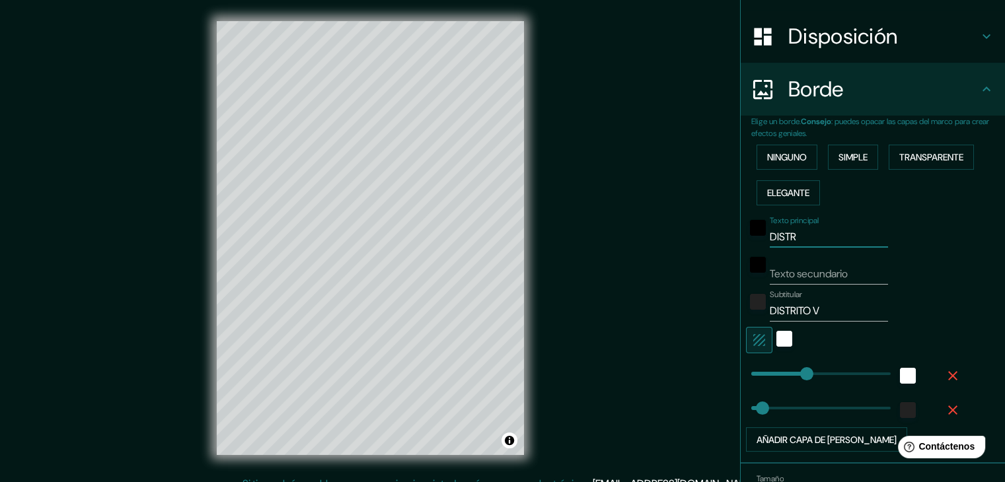
type input "37"
type input "DISTRI"
type input "37"
type input "DISTRIT"
type input "37"
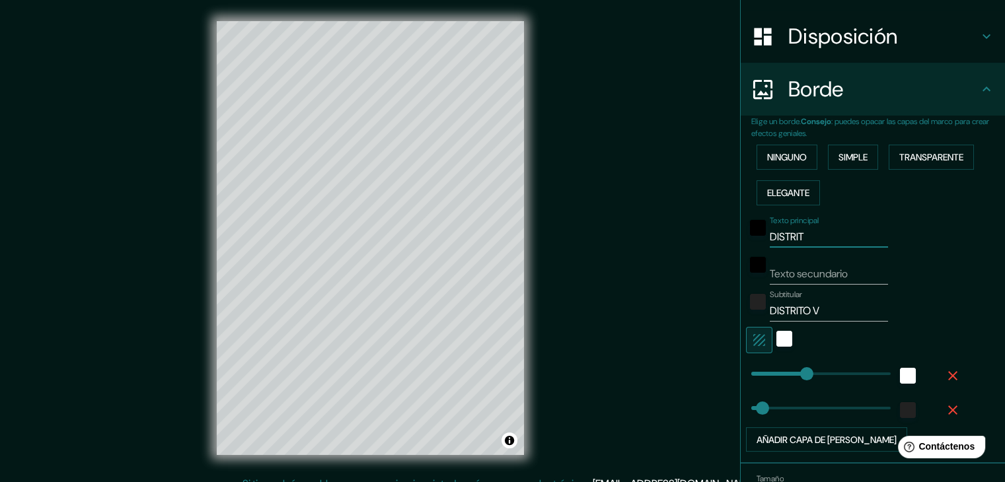
type input "DISTRITO"
type input "37"
type input "DISTRITO"
type input "37"
type input "DISTRITO V"
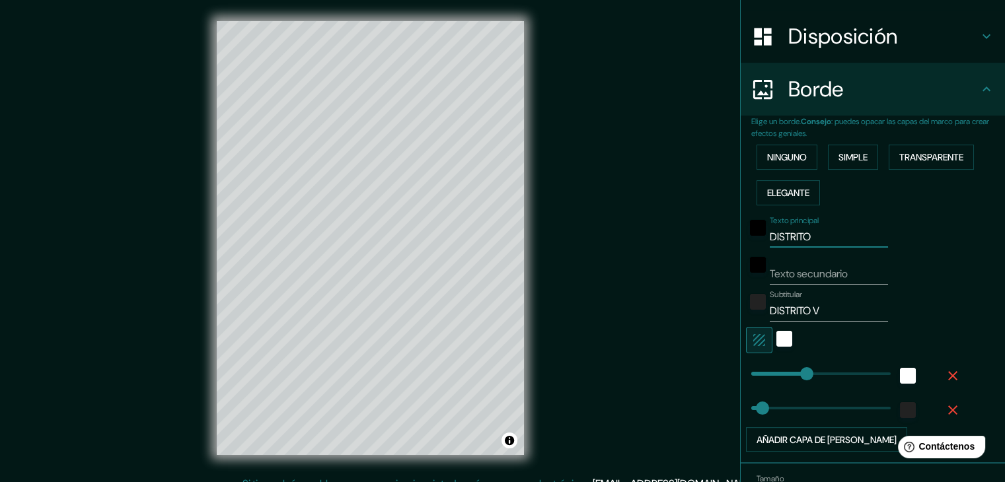
type input "37"
type input "DISTRITO V"
click at [824, 273] on input "Texto secundario" at bounding box center [829, 274] width 118 height 21
type input "M"
type input "37"
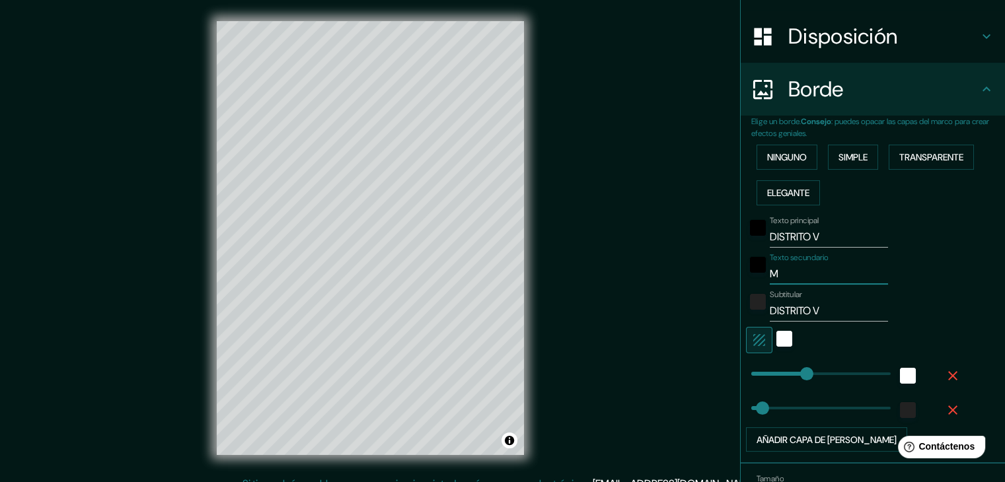
type input "MA"
type input "37"
type input "MAN"
type input "37"
type input "MANA"
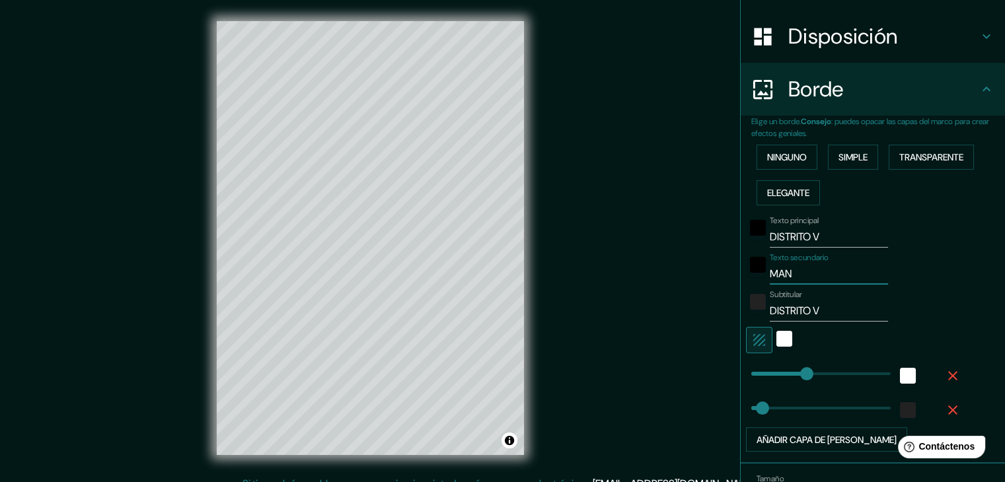
type input "37"
type input "MANAG"
type input "37"
type input "MANAGU"
type input "37"
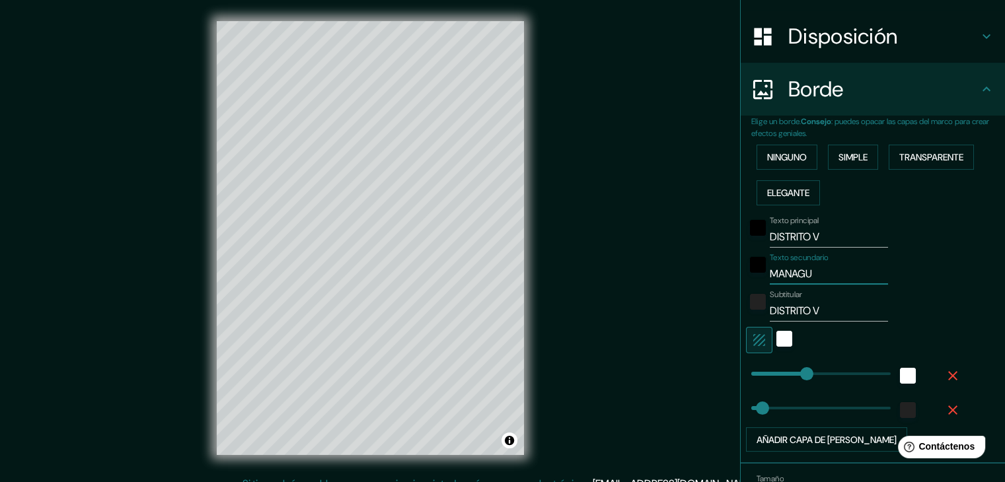
type input "MANAGUA"
type input "37"
type input "MANAGUA"
type input "37"
type input "MANAGUA"
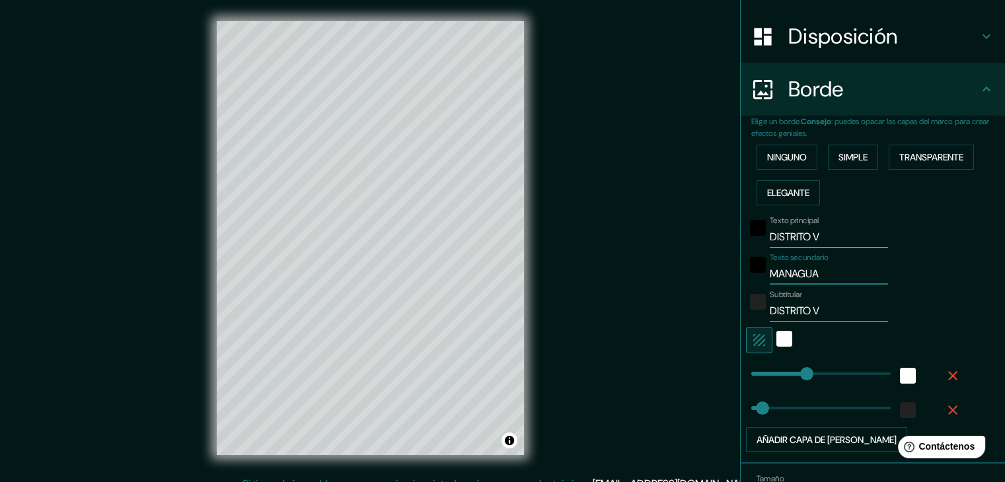
type input "37"
type input "[GEOGRAPHIC_DATA],"
type input "37"
type input "[GEOGRAPHIC_DATA],"
type input "37"
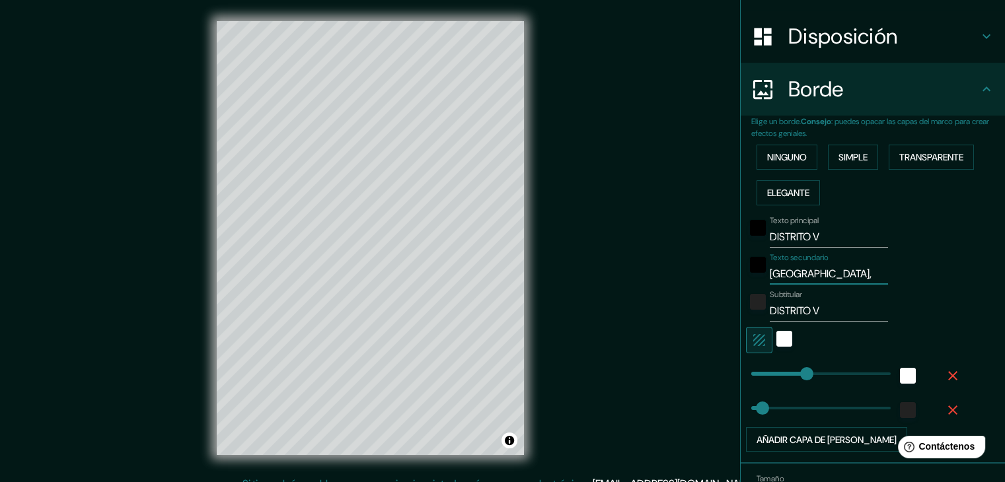
type input "[GEOGRAPHIC_DATA], N"
type input "37"
type input "MANAGUA, NI"
type input "37"
type input "MANAGUA, NICA"
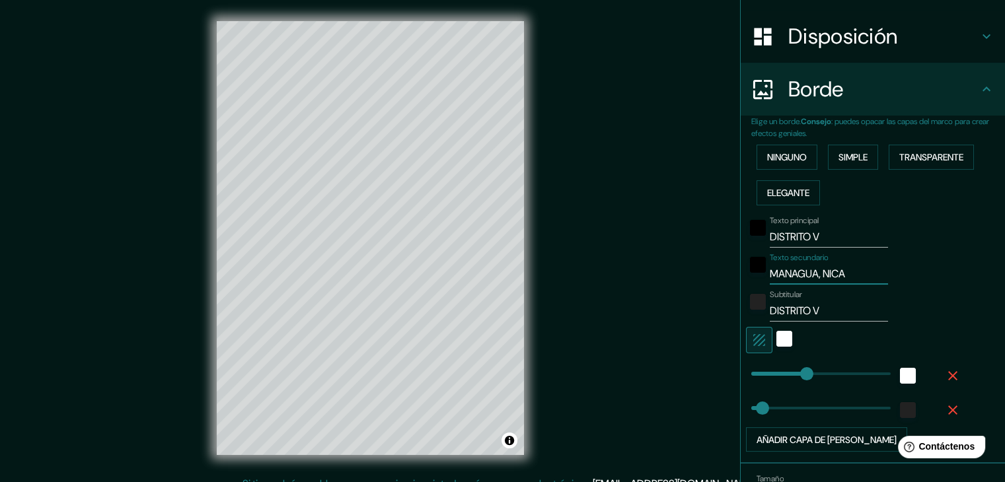
type input "37"
type input "MANAGUA, NICAT"
type input "37"
type input "MANAGUA, NICA"
type input "37"
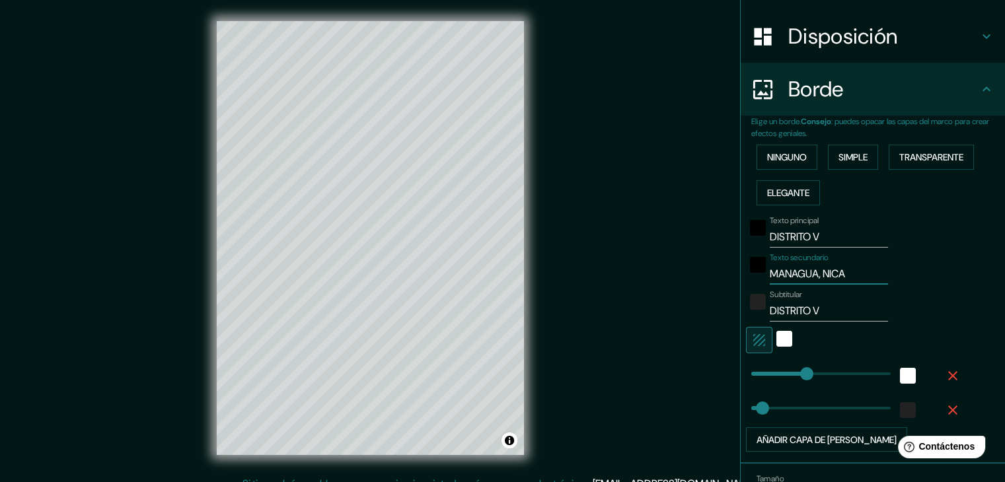
type input "MANAGUA, NICAR"
type input "37"
type input "MANAGUA, [GEOGRAPHIC_DATA]"
type input "37"
type input "MANAGUA, [GEOGRAPHIC_DATA]"
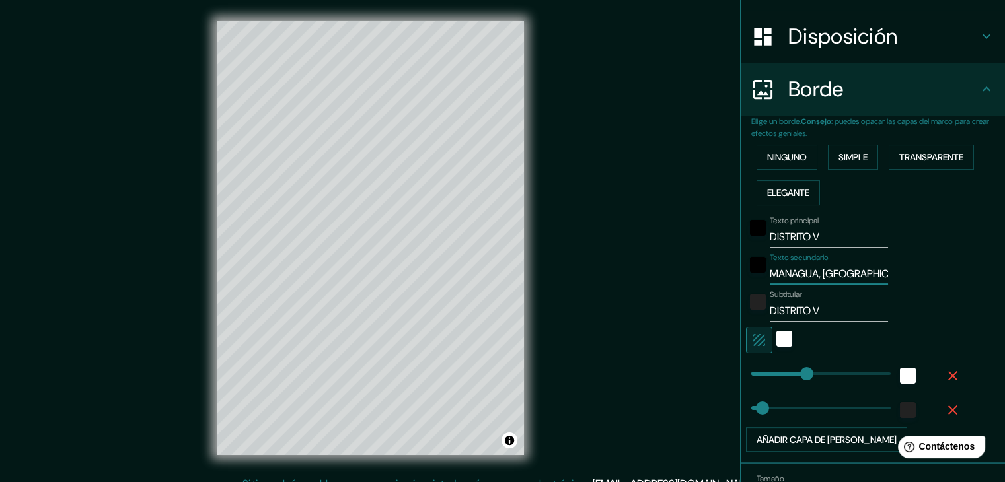
type input "37"
type input "[GEOGRAPHIC_DATA], [GEOGRAPHIC_DATA]"
type input "37"
type input "[GEOGRAPHIC_DATA], [GEOGRAPHIC_DATA]"
type input "37"
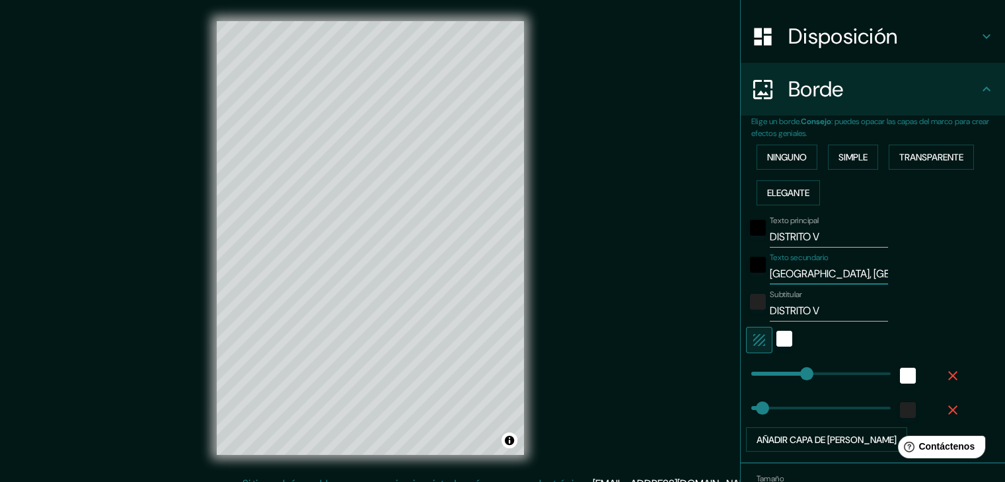
scroll to position [0, 5]
type input "[GEOGRAPHIC_DATA], [GEOGRAPHIC_DATA]"
click at [847, 305] on input "DISTRITO V" at bounding box center [829, 311] width 118 height 21
type input "DISTRITO"
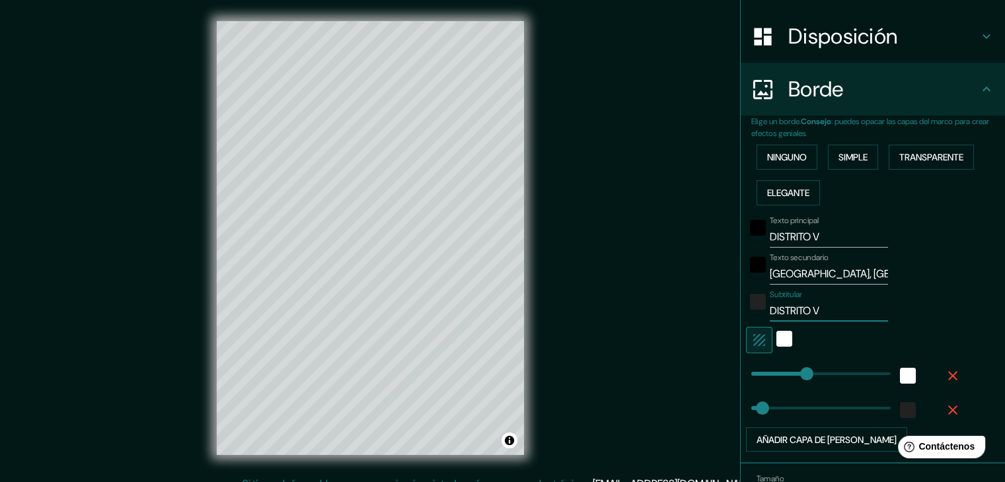
type input "37"
type input "D"
type input "37"
type input "V"
type input "37"
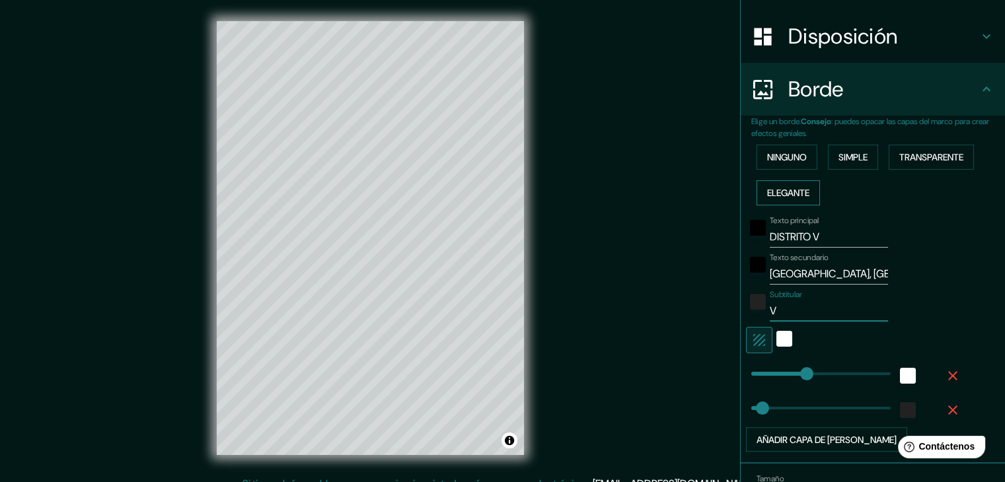
type input "V"
click at [804, 196] on button "Elegante" at bounding box center [788, 192] width 63 height 25
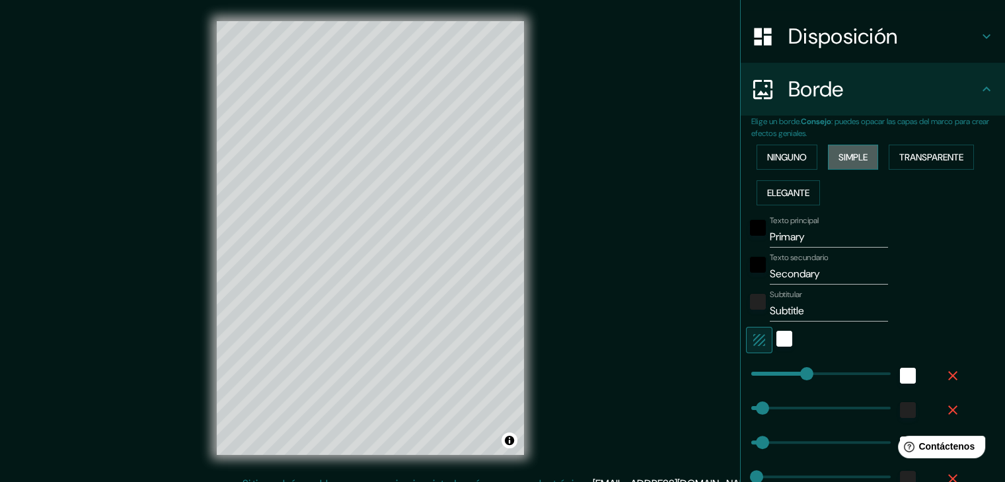
click at [839, 158] on font "Simple" at bounding box center [853, 157] width 29 height 12
click at [915, 153] on font "Transparente" at bounding box center [932, 157] width 64 height 12
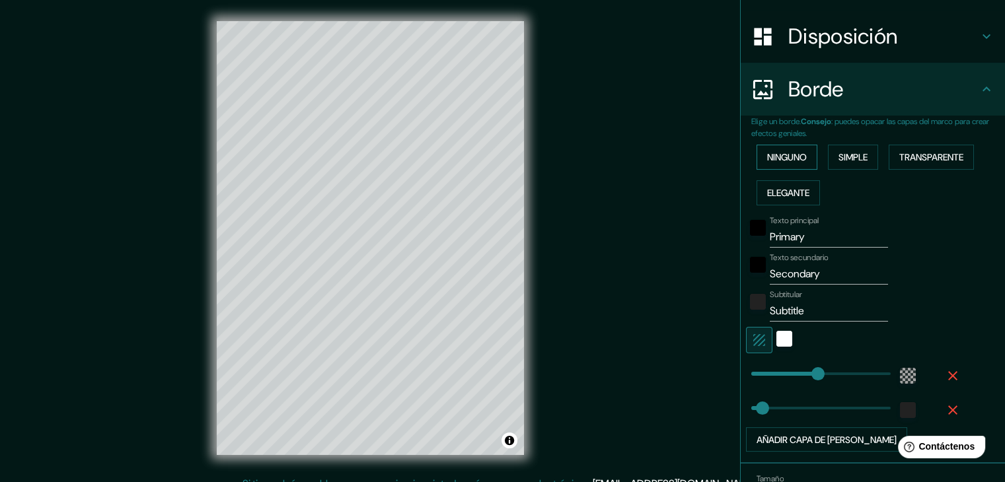
click at [796, 163] on font "Ninguno" at bounding box center [787, 157] width 40 height 17
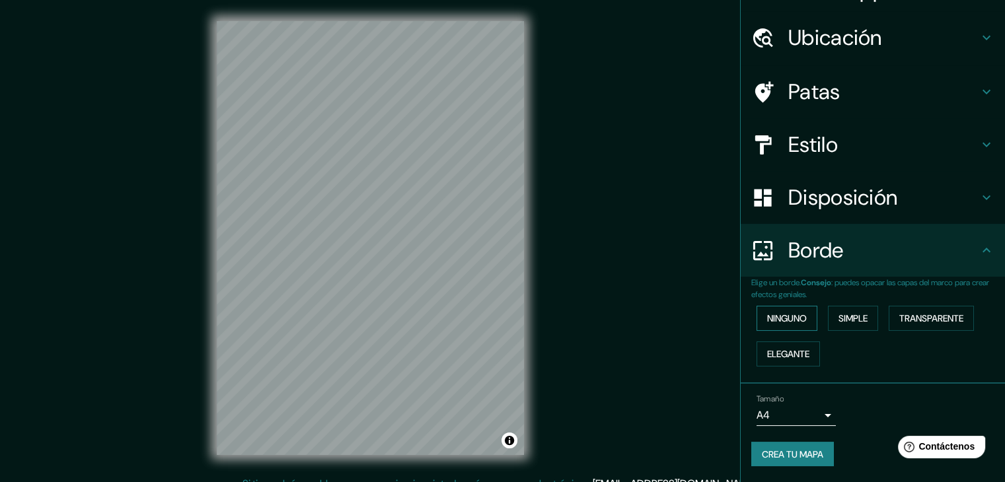
scroll to position [30, 0]
click at [840, 322] on font "Simple" at bounding box center [853, 320] width 29 height 12
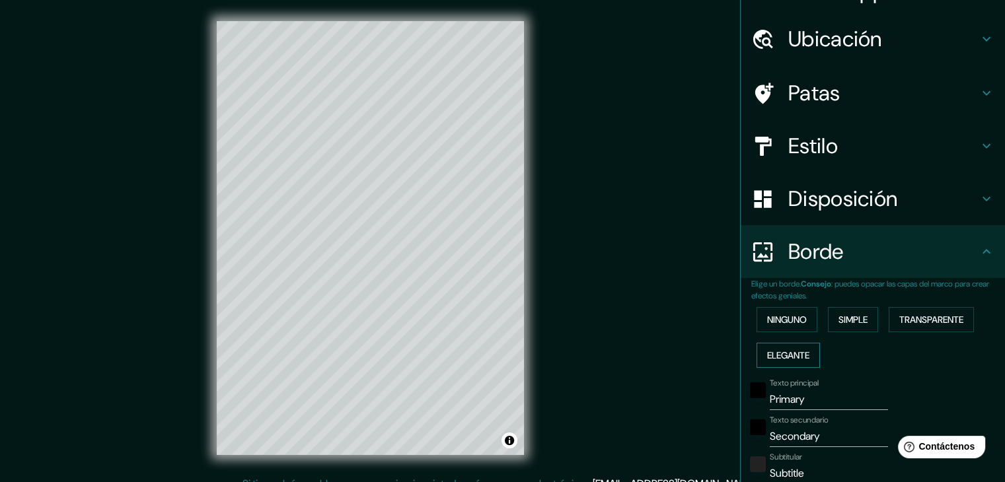
click at [789, 352] on font "Elegante" at bounding box center [788, 356] width 42 height 12
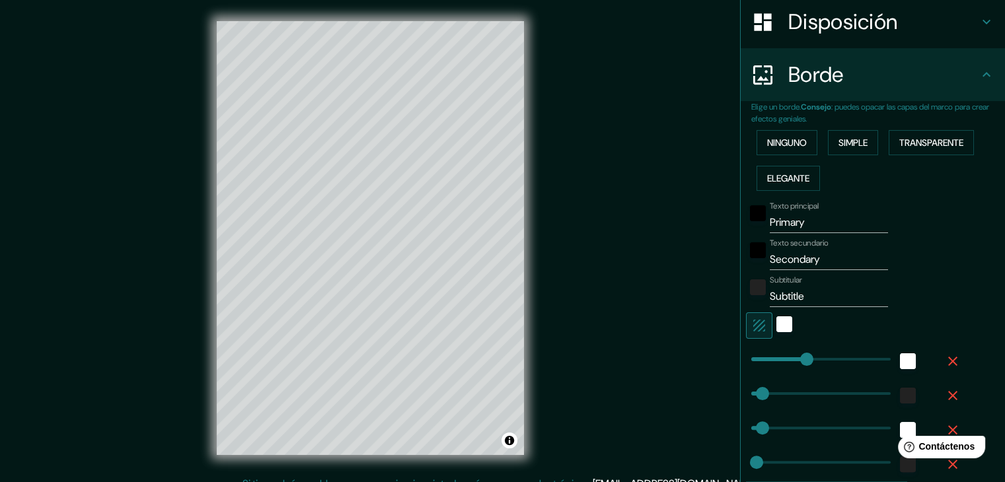
scroll to position [227, 0]
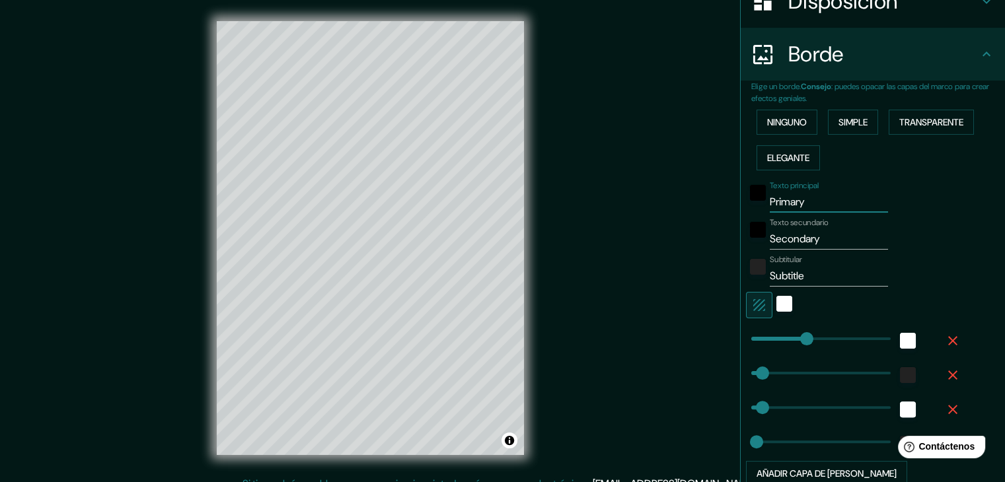
click at [809, 204] on input "Primary" at bounding box center [829, 202] width 118 height 21
type input "Primar"
type input "37"
type input "19"
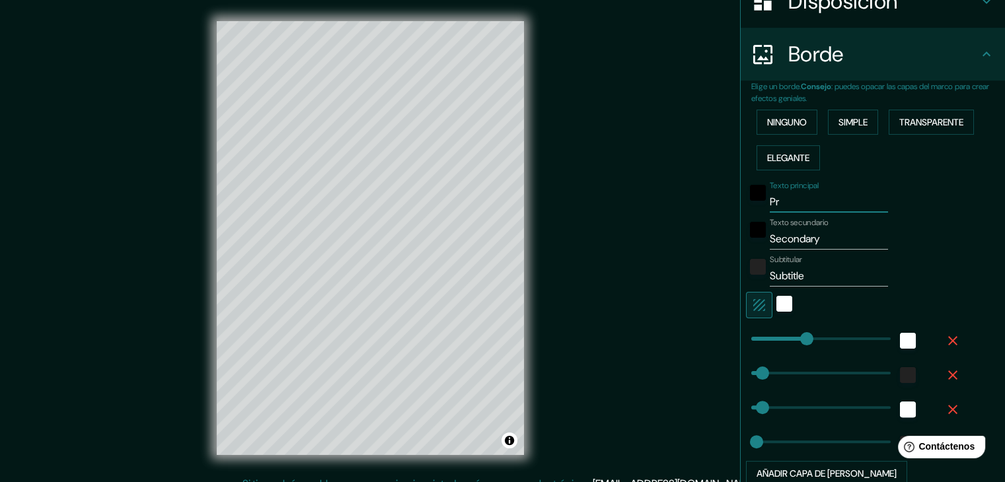
type input "P"
type input "37"
type input "19"
type input "M"
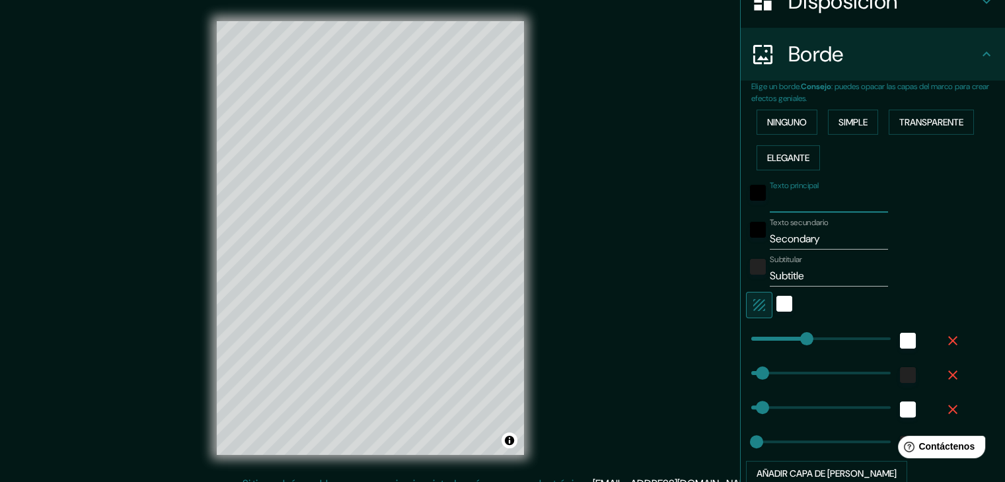
type input "37"
type input "19"
type input "MAN"
type input "37"
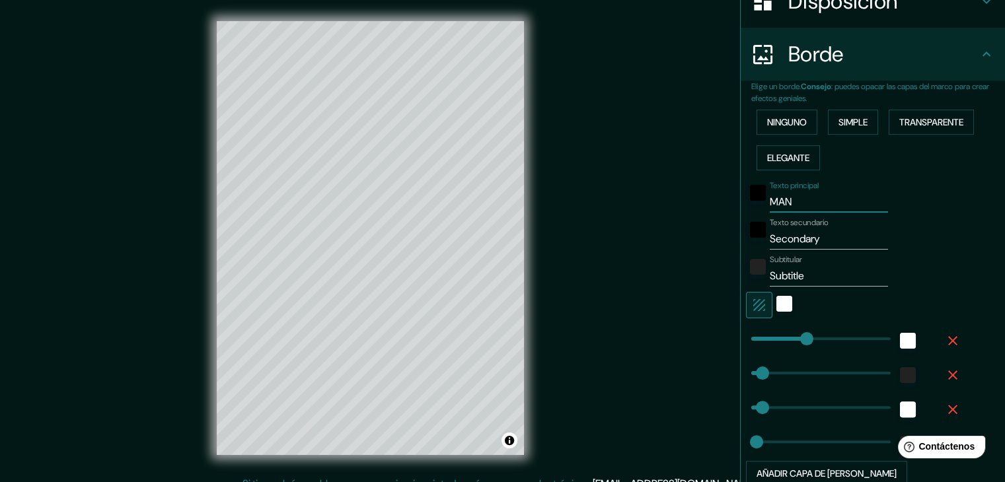
type input "37"
type input "19"
type input "MANA"
type input "37"
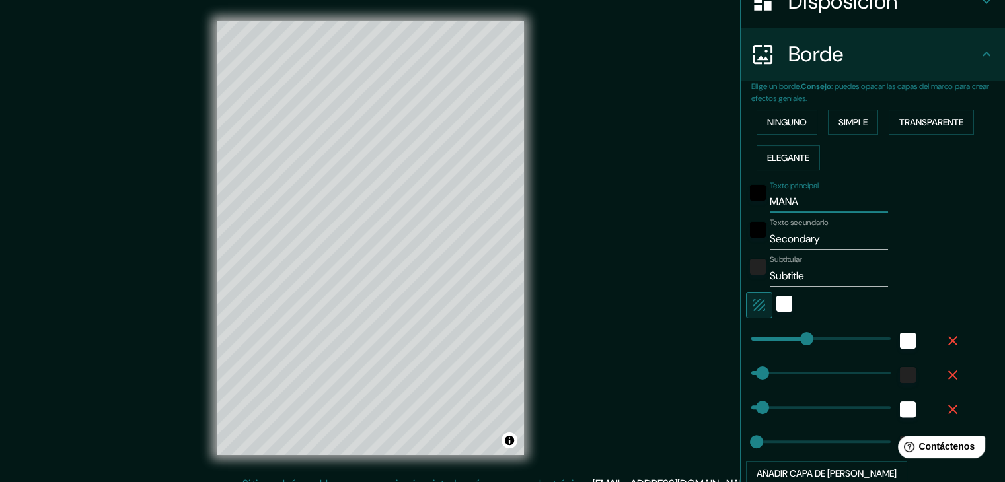
type input "19"
type input "MANAG"
type input "37"
type input "19"
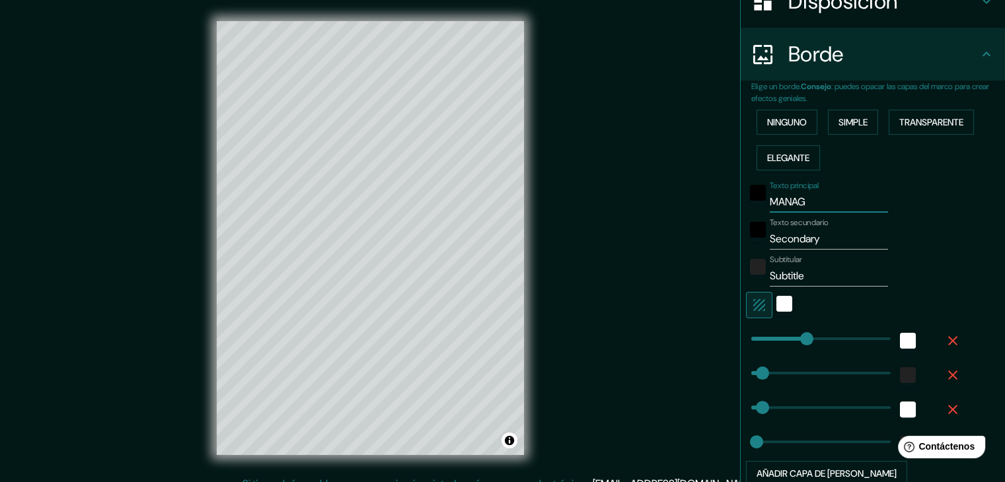
type input "MANAGU"
type input "37"
type input "19"
type input "MANAGUA"
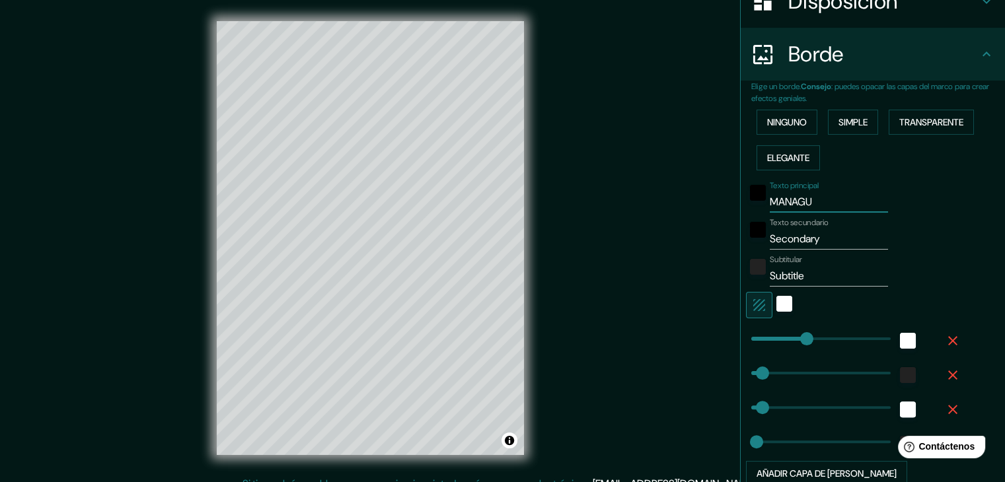
type input "37"
type input "19"
type input "MANAGU"
type input "37"
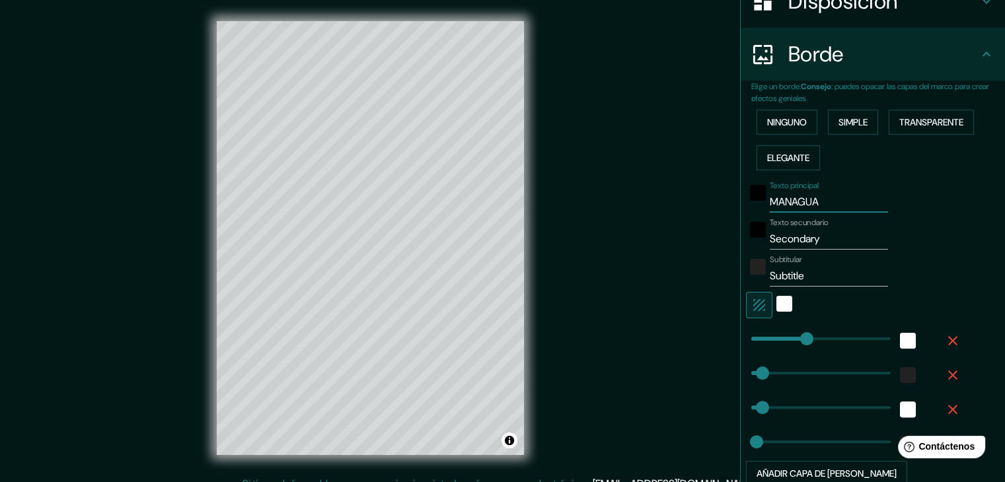
type input "37"
type input "19"
type input "MANAG"
type input "37"
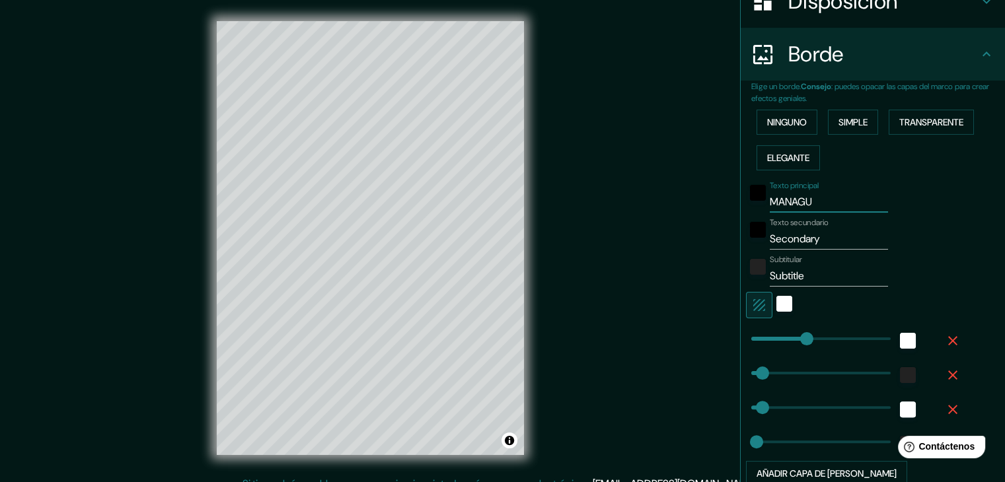
type input "19"
type input "MANA"
type input "37"
type input "19"
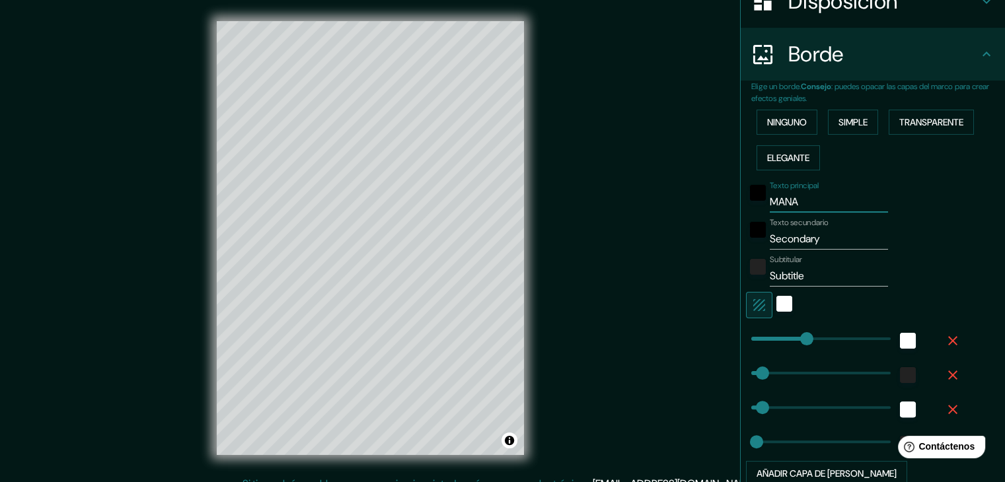
type input "MAN"
type input "37"
type input "19"
type input "MA"
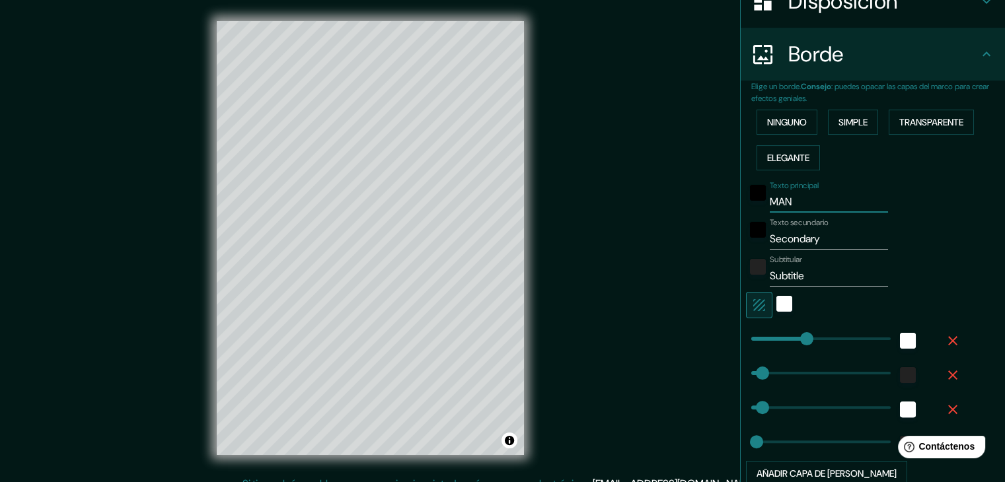
type input "37"
type input "19"
type input "M"
type input "37"
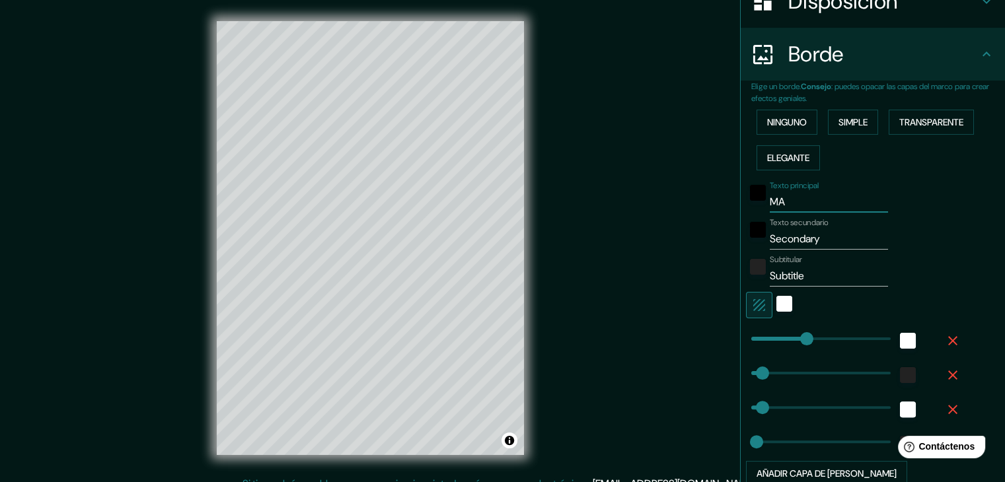
type input "37"
type input "19"
type input "37"
click at [820, 225] on font "Texto secundario" at bounding box center [799, 222] width 59 height 11
click at [820, 229] on input "Secondary" at bounding box center [829, 239] width 118 height 21
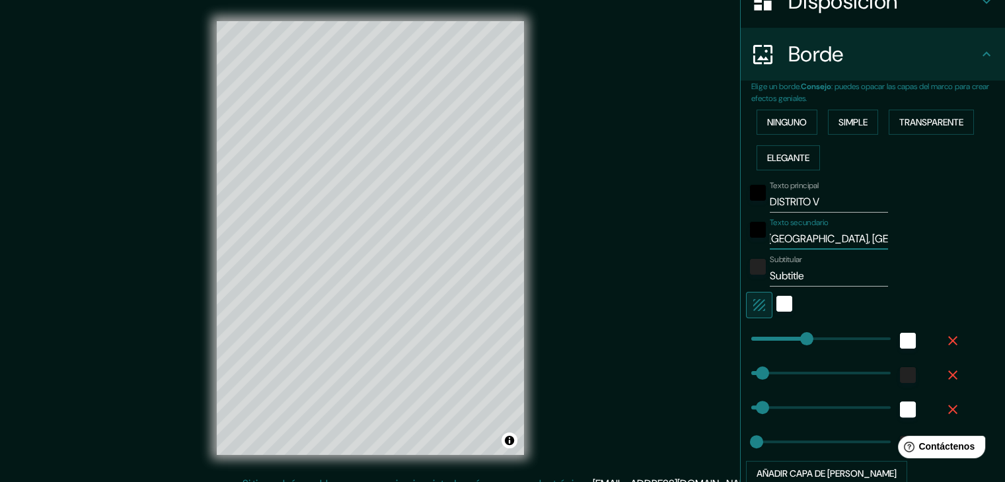
scroll to position [0, 0]
click at [802, 279] on input "Subtitle" at bounding box center [829, 276] width 118 height 21
click at [777, 304] on div "blanco" at bounding box center [785, 304] width 16 height 16
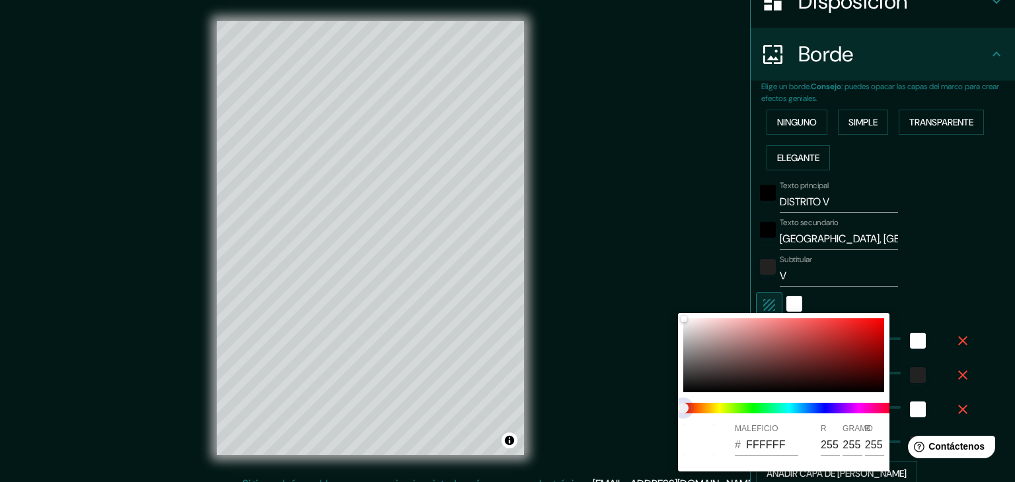
drag, startPoint x: 755, startPoint y: 421, endPoint x: 775, endPoint y: 422, distance: 19.2
click at [807, 429] on div "MALEFICIO # FFFFFF R 255 GRAMO 255 B 255" at bounding box center [784, 392] width 212 height 159
drag, startPoint x: 685, startPoint y: 406, endPoint x: 746, endPoint y: 412, distance: 61.1
click at [746, 412] on span at bounding box center [789, 408] width 212 height 11
drag, startPoint x: 686, startPoint y: 408, endPoint x: 715, endPoint y: 413, distance: 29.6
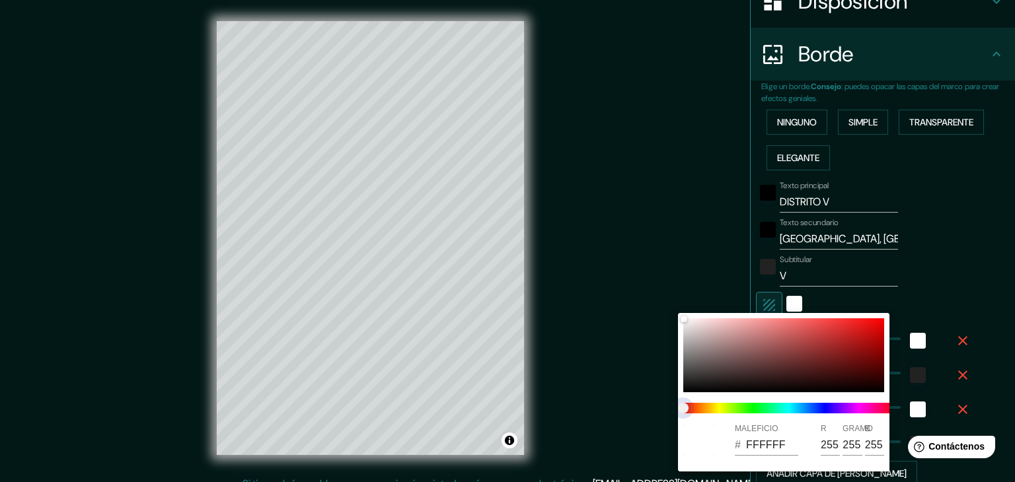
click at [715, 413] on span at bounding box center [789, 408] width 212 height 11
click at [903, 338] on div at bounding box center [507, 241] width 1015 height 482
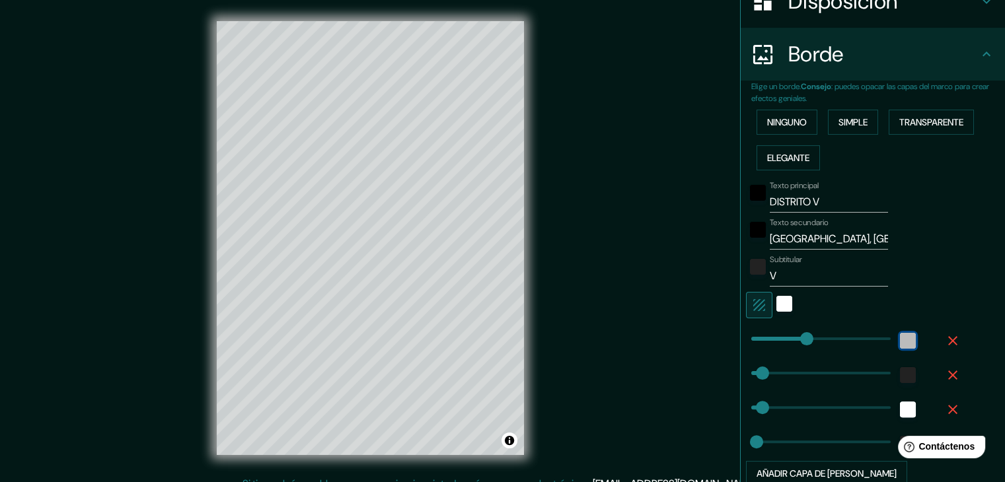
click at [903, 338] on div "blanco" at bounding box center [908, 341] width 16 height 16
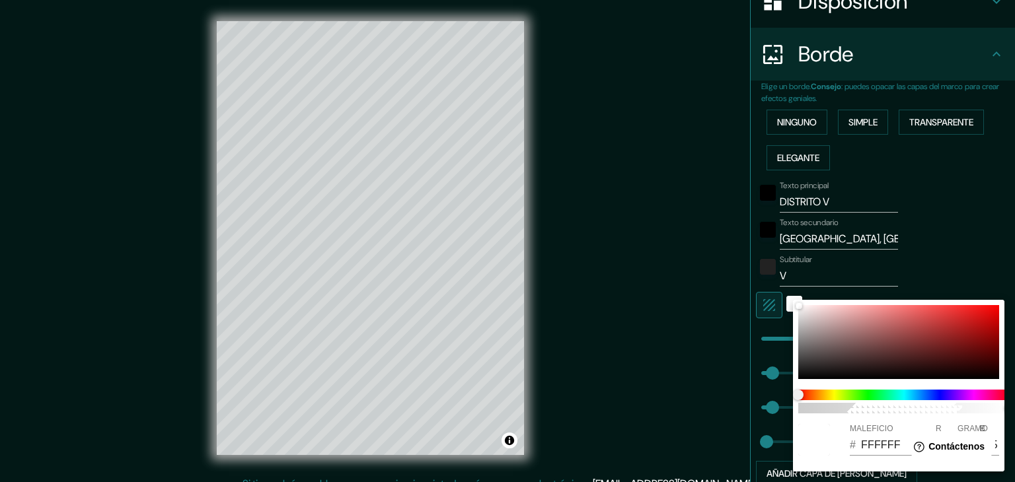
drag, startPoint x: 796, startPoint y: 308, endPoint x: 829, endPoint y: 334, distance: 42.3
click at [829, 334] on div "100 MALEFICIO # FFFFFF R 255 GRAMO 255 B 255" at bounding box center [899, 386] width 212 height 172
drag, startPoint x: 828, startPoint y: 334, endPoint x: 783, endPoint y: 291, distance: 61.7
click at [783, 291] on div "100 MALEFICIO # E8E1E1 R 232 GRAMO 225 B 225" at bounding box center [507, 241] width 1015 height 482
click at [695, 317] on div at bounding box center [507, 241] width 1015 height 482
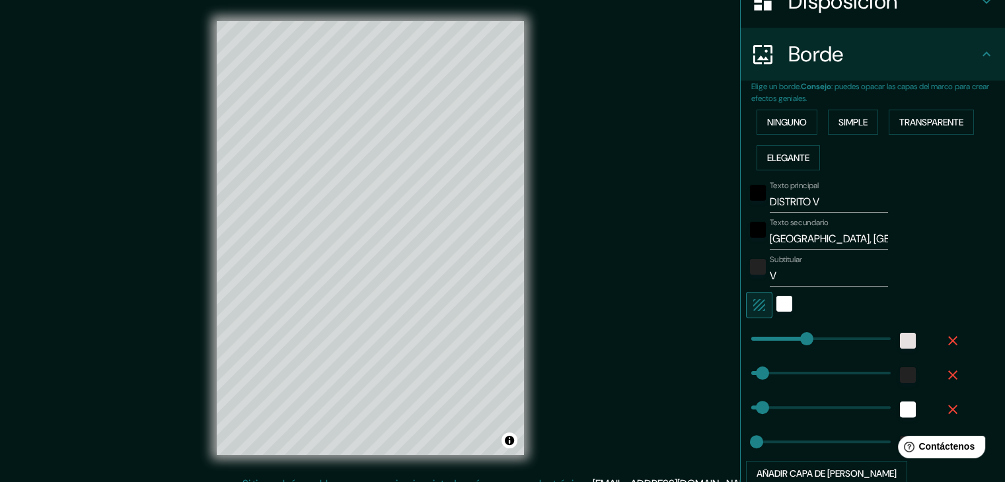
click at [945, 338] on icon "button" at bounding box center [953, 341] width 16 height 16
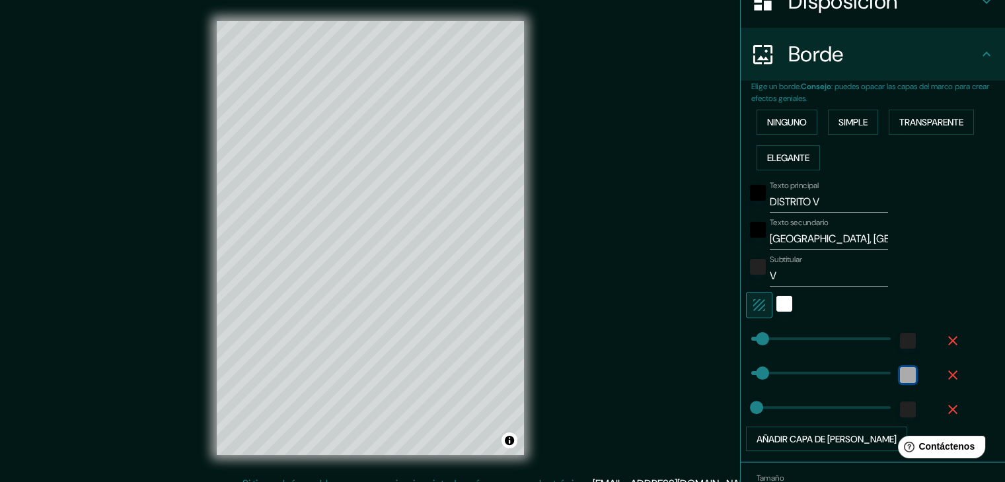
click at [900, 371] on div "white" at bounding box center [908, 375] width 16 height 16
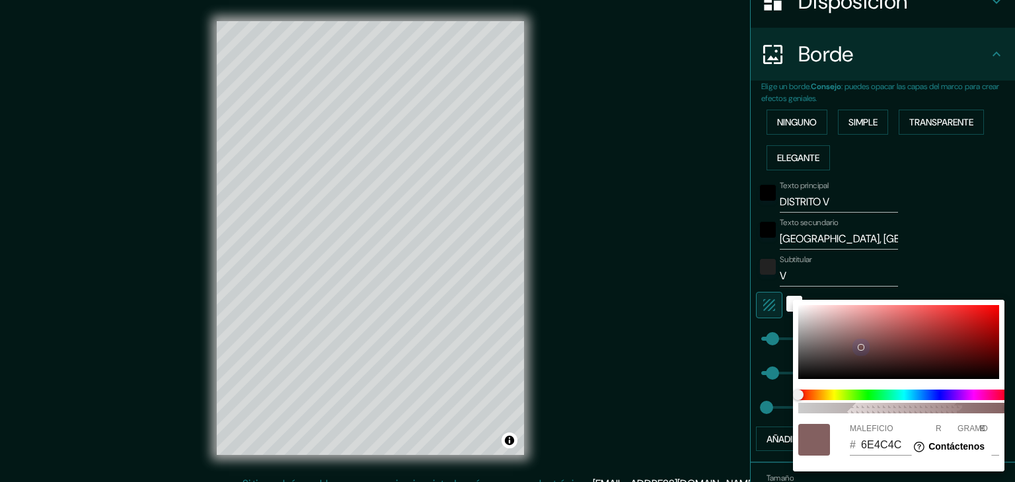
drag, startPoint x: 806, startPoint y: 307, endPoint x: 870, endPoint y: 350, distance: 76.6
click at [870, 350] on div at bounding box center [898, 342] width 201 height 74
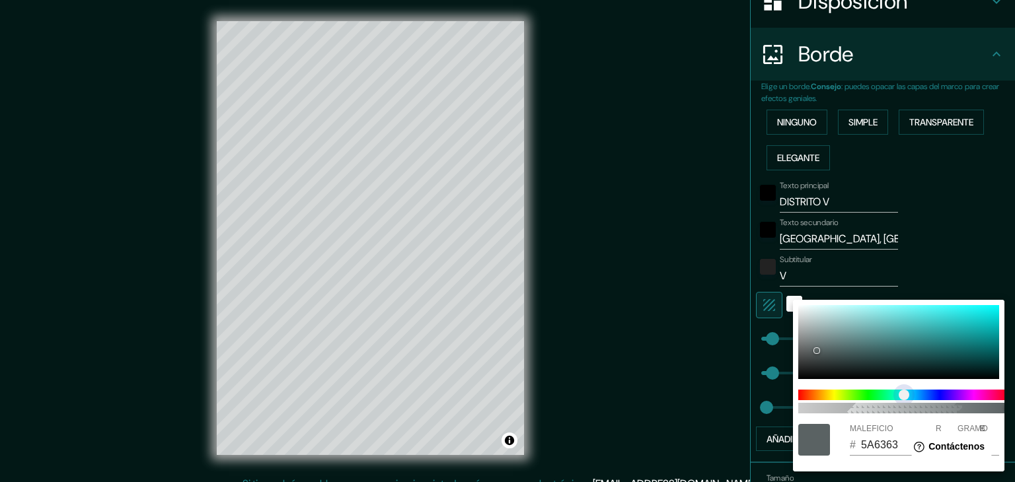
drag, startPoint x: 800, startPoint y: 391, endPoint x: 904, endPoint y: 393, distance: 104.5
click at [904, 393] on span "control deslizante de color" at bounding box center [904, 395] width 11 height 11
drag, startPoint x: 816, startPoint y: 350, endPoint x: 919, endPoint y: 328, distance: 106.2
click at [919, 328] on div at bounding box center [919, 327] width 5 height 5
click at [697, 368] on div at bounding box center [507, 241] width 1015 height 482
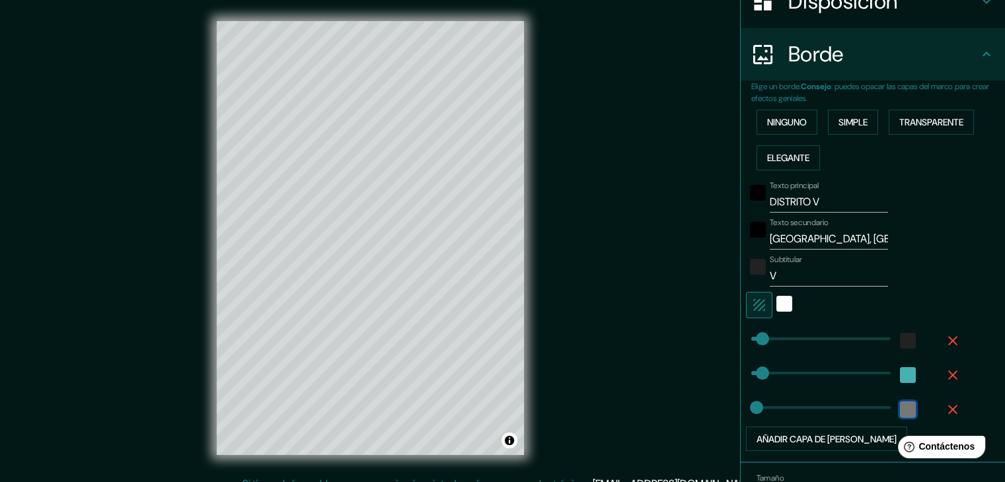
click at [900, 412] on div "color-222222" at bounding box center [908, 410] width 16 height 16
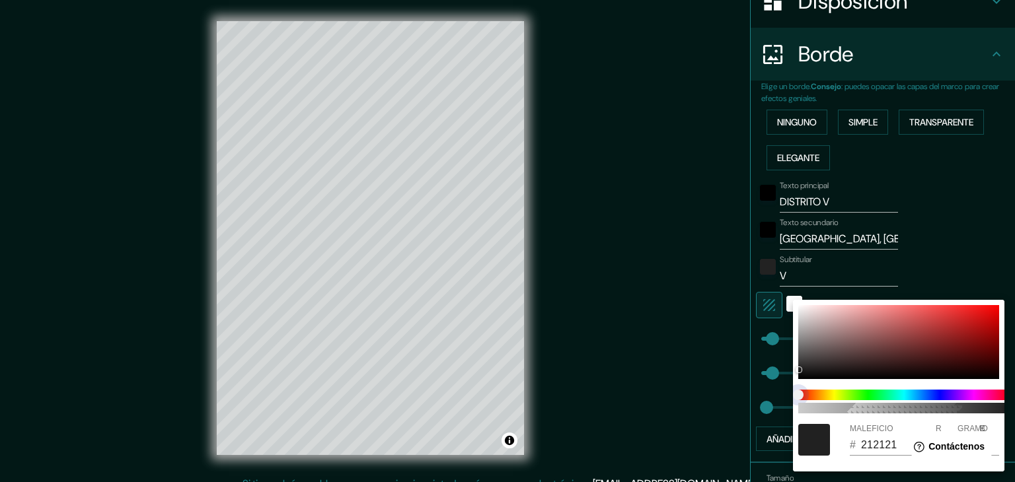
drag, startPoint x: 802, startPoint y: 394, endPoint x: 900, endPoint y: 410, distance: 99.9
click at [900, 410] on div "100" at bounding box center [904, 402] width 222 height 34
drag, startPoint x: 800, startPoint y: 368, endPoint x: 872, endPoint y: 363, distance: 71.6
click at [964, 344] on div at bounding box center [960, 341] width 5 height 5
drag, startPoint x: 962, startPoint y: 346, endPoint x: 801, endPoint y: 301, distance: 167.2
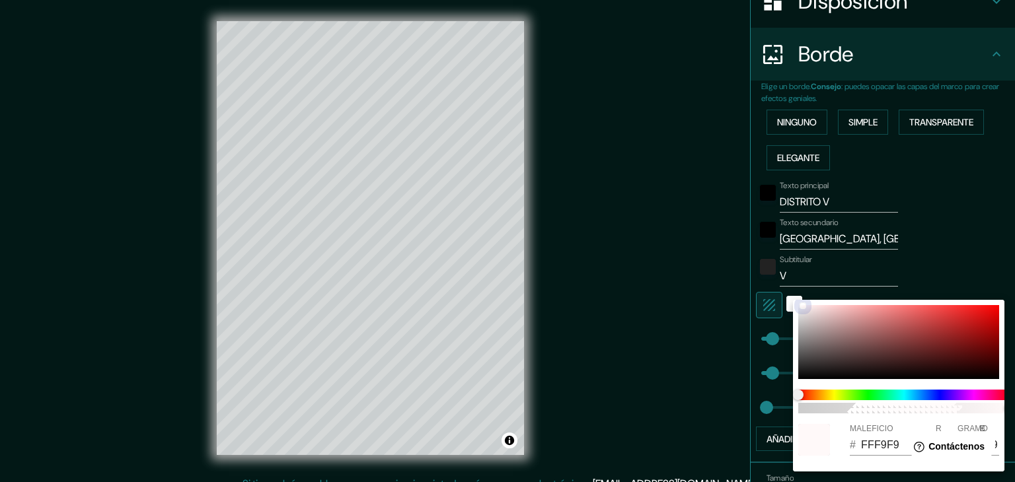
click at [801, 301] on div "100 MALEFICIO # FFF9F9 R 255 GRAMO 249 B 249" at bounding box center [899, 386] width 212 height 172
click at [674, 323] on div at bounding box center [507, 241] width 1015 height 482
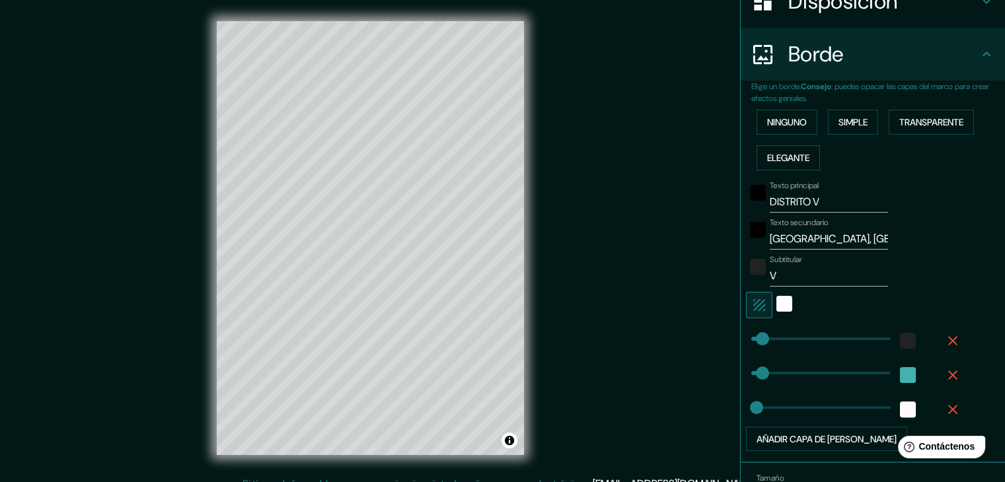
click at [906, 339] on div at bounding box center [908, 341] width 24 height 24
click at [900, 344] on div "color-222222" at bounding box center [908, 341] width 16 height 16
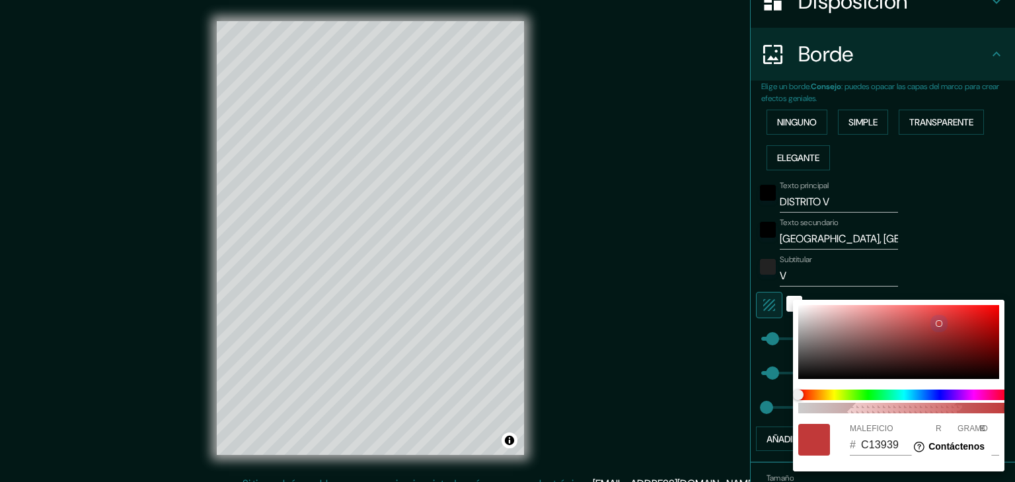
drag, startPoint x: 801, startPoint y: 369, endPoint x: 939, endPoint y: 323, distance: 145.5
click at [939, 323] on div at bounding box center [939, 324] width 7 height 7
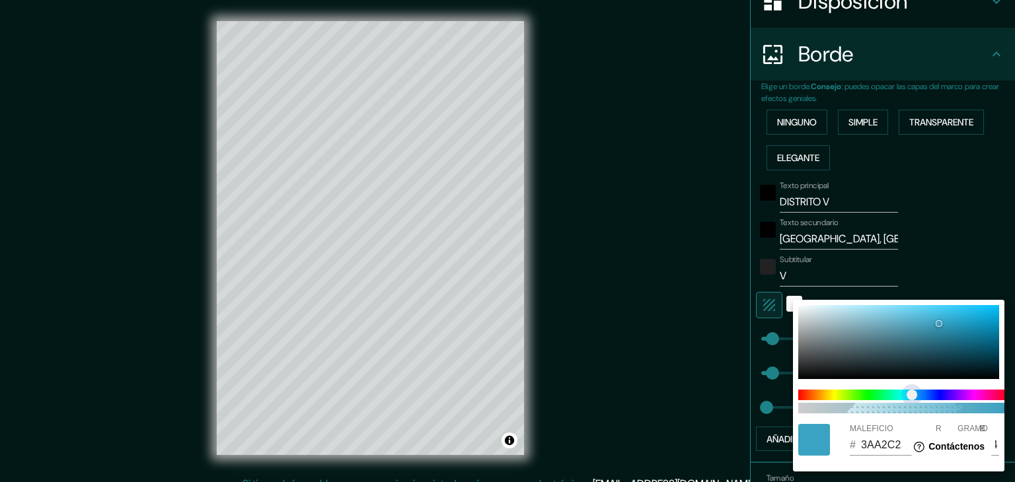
drag, startPoint x: 799, startPoint y: 389, endPoint x: 912, endPoint y: 400, distance: 113.5
click at [912, 400] on span "control deslizante de color" at bounding box center [912, 395] width 11 height 11
click at [722, 385] on div at bounding box center [507, 241] width 1015 height 482
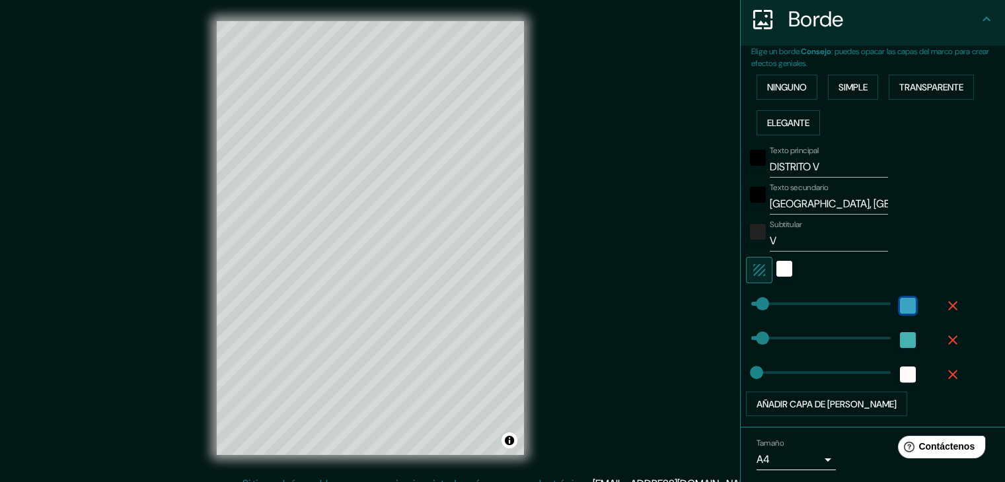
scroll to position [305, 0]
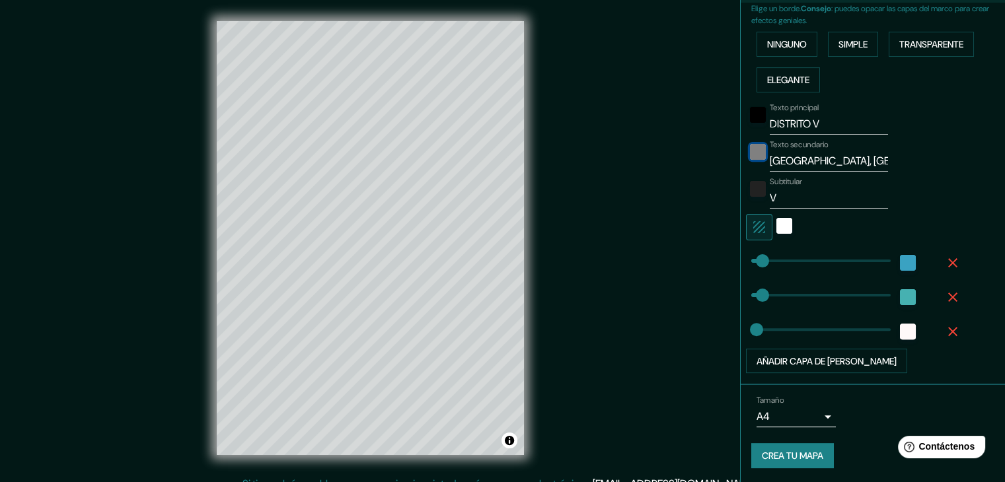
click at [750, 157] on div "negro" at bounding box center [758, 152] width 16 height 16
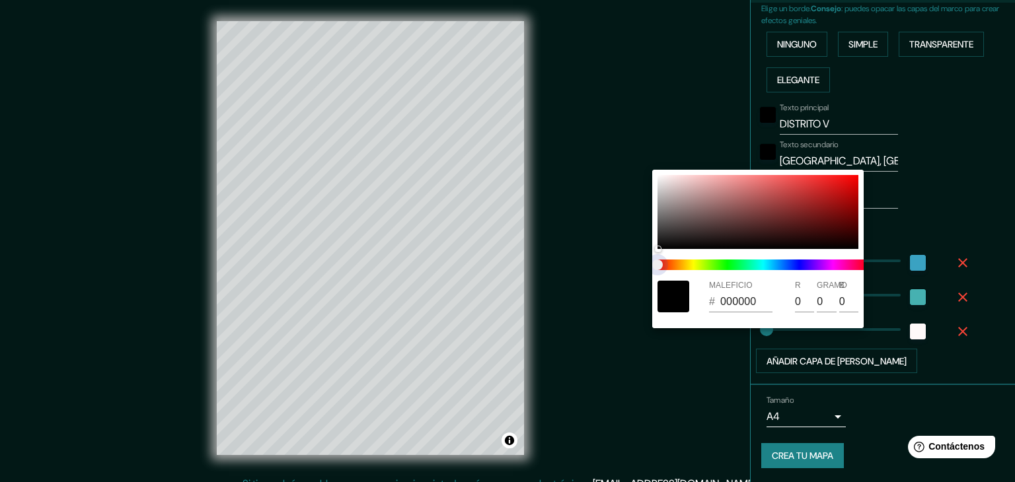
drag, startPoint x: 658, startPoint y: 263, endPoint x: 714, endPoint y: 265, distance: 56.2
click at [777, 264] on span at bounding box center [764, 265] width 212 height 11
drag, startPoint x: 661, startPoint y: 265, endPoint x: 704, endPoint y: 253, distance: 44.6
click at [711, 254] on div at bounding box center [763, 264] width 222 height 21
drag, startPoint x: 656, startPoint y: 246, endPoint x: 764, endPoint y: 202, distance: 117.1
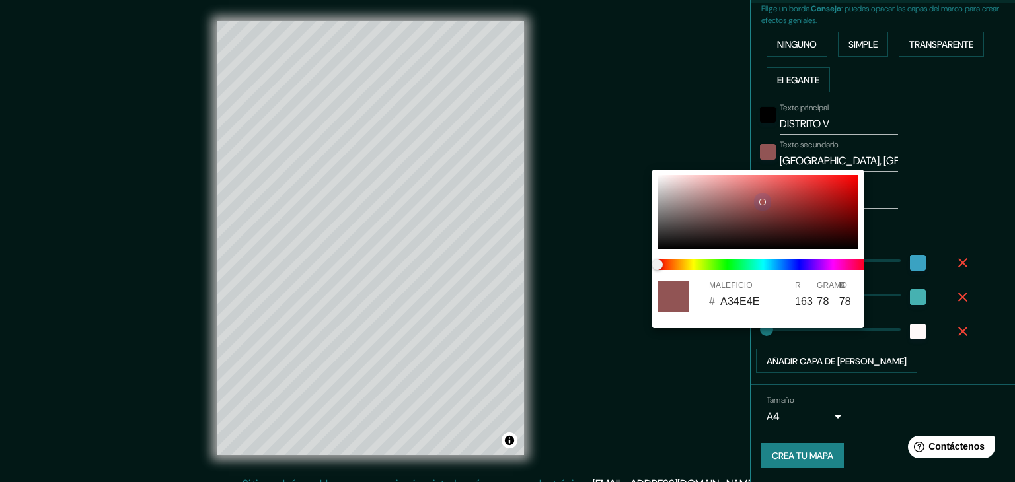
click at [764, 202] on div at bounding box center [762, 202] width 7 height 7
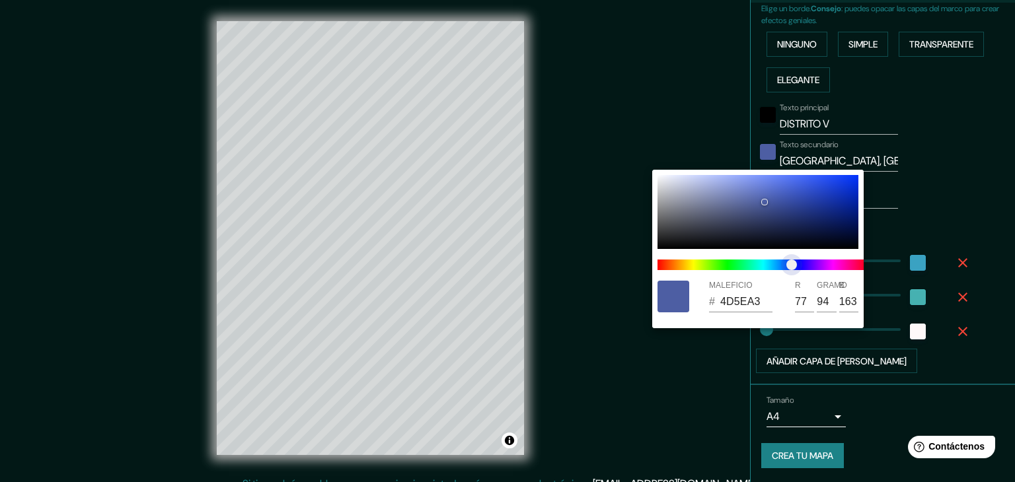
drag, startPoint x: 658, startPoint y: 260, endPoint x: 792, endPoint y: 270, distance: 133.9
click at [792, 270] on span "control deslizante de color" at bounding box center [792, 265] width 11 height 11
click at [567, 278] on div at bounding box center [507, 241] width 1015 height 482
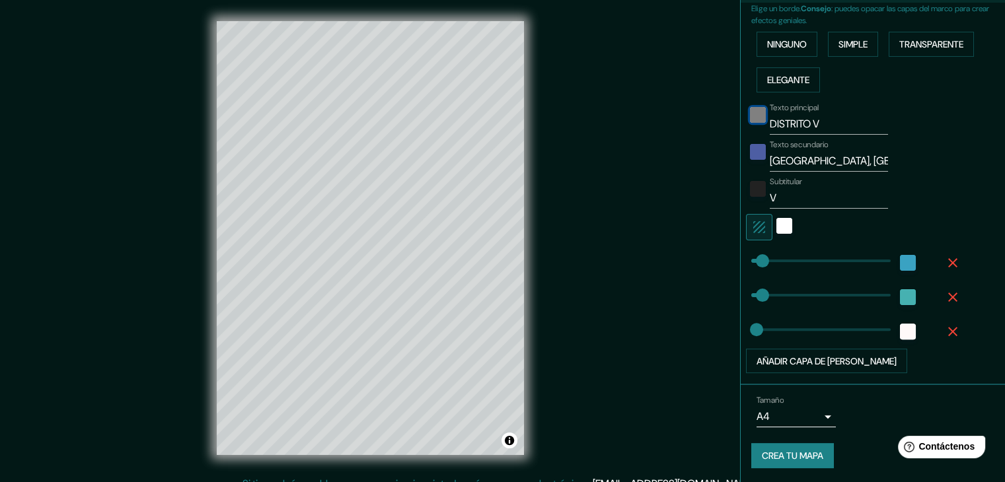
click at [753, 114] on div "negro" at bounding box center [758, 115] width 16 height 16
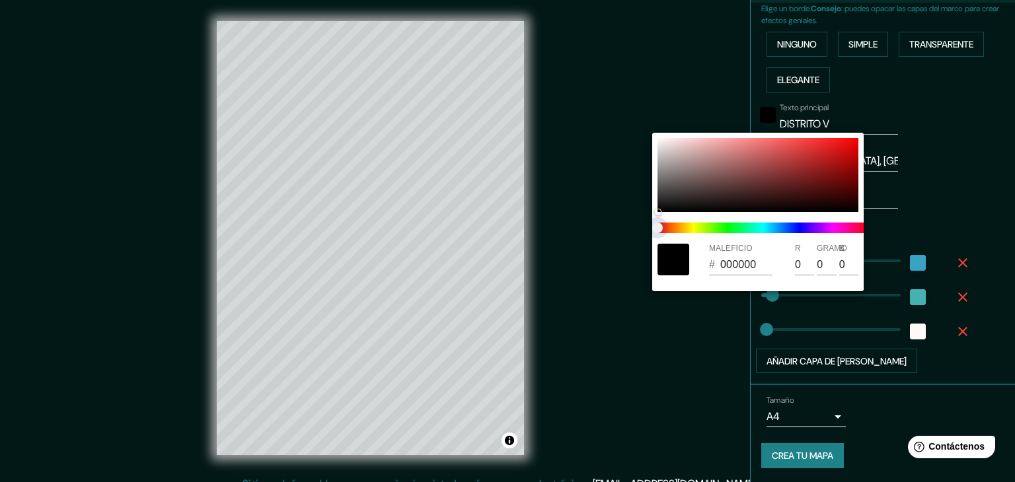
drag, startPoint x: 658, startPoint y: 221, endPoint x: 783, endPoint y: 231, distance: 125.3
click at [783, 231] on span at bounding box center [764, 228] width 212 height 11
drag, startPoint x: 658, startPoint y: 224, endPoint x: 685, endPoint y: 228, distance: 27.4
click at [743, 228] on span at bounding box center [764, 228] width 212 height 11
drag, startPoint x: 657, startPoint y: 228, endPoint x: 708, endPoint y: 231, distance: 51.0
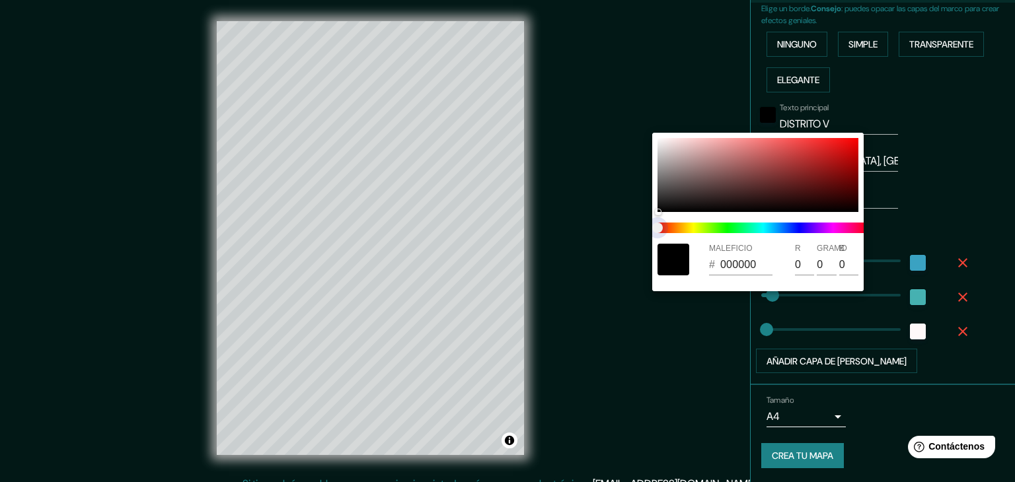
click at [708, 231] on span at bounding box center [764, 228] width 212 height 11
click at [770, 231] on span at bounding box center [764, 228] width 212 height 11
drag, startPoint x: 662, startPoint y: 208, endPoint x: 709, endPoint y: 217, distance: 47.7
click at [761, 180] on div at bounding box center [758, 175] width 201 height 74
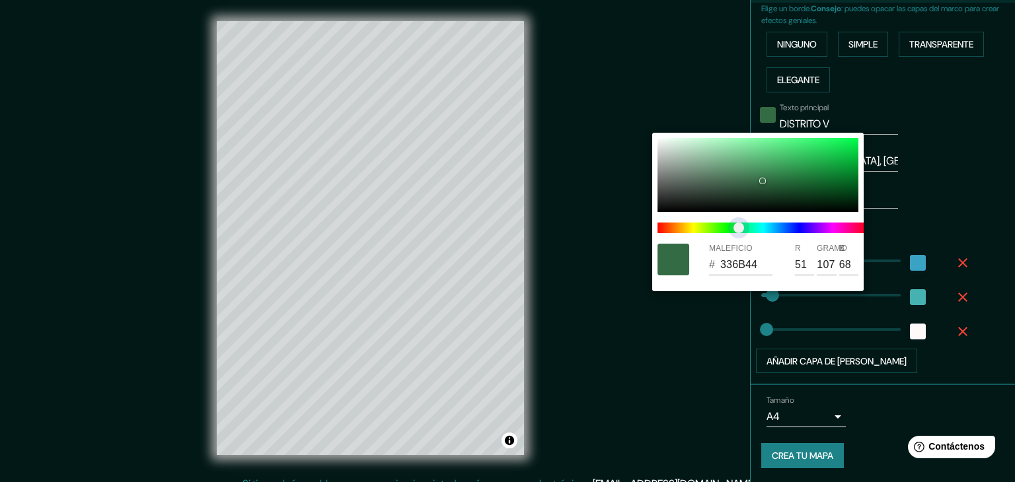
drag, startPoint x: 660, startPoint y: 231, endPoint x: 739, endPoint y: 231, distance: 78.7
click at [739, 231] on span "control deslizante de color" at bounding box center [739, 228] width 11 height 11
click at [764, 181] on div at bounding box center [758, 175] width 201 height 74
drag, startPoint x: 764, startPoint y: 181, endPoint x: 779, endPoint y: 200, distance: 23.5
click at [792, 192] on div at bounding box center [790, 191] width 5 height 5
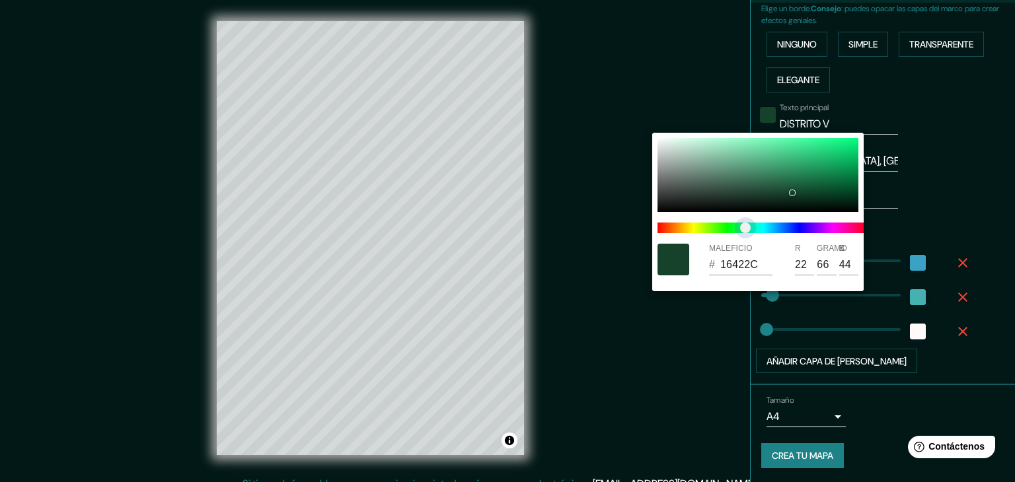
drag, startPoint x: 734, startPoint y: 228, endPoint x: 746, endPoint y: 249, distance: 23.7
click at [746, 249] on div "MALEFICIO # 16422C R 22 GRAMO 66 B 44" at bounding box center [758, 212] width 212 height 159
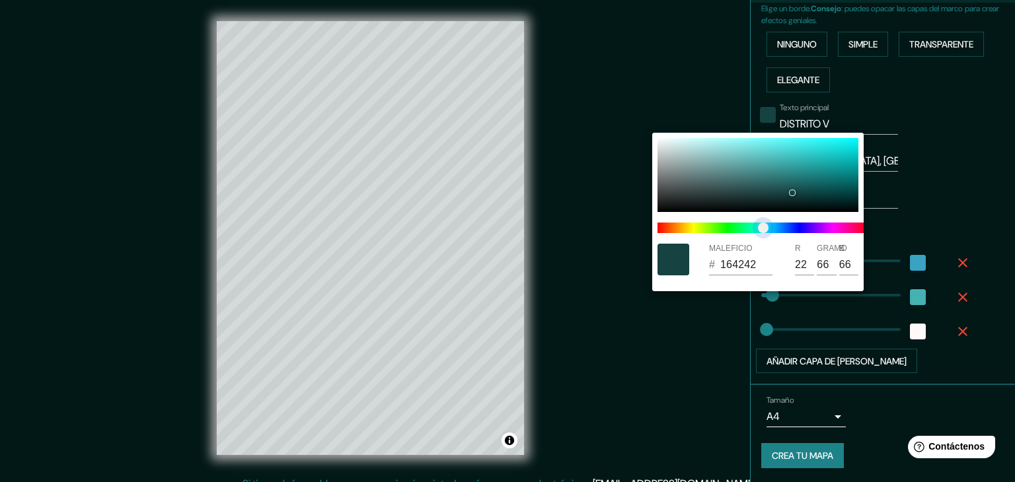
drag, startPoint x: 743, startPoint y: 230, endPoint x: 763, endPoint y: 229, distance: 19.9
click at [763, 229] on span "control deslizante de color" at bounding box center [763, 228] width 11 height 11
drag, startPoint x: 792, startPoint y: 189, endPoint x: 793, endPoint y: 173, distance: 16.6
click at [793, 173] on div at bounding box center [794, 173] width 7 height 7
click at [576, 254] on div at bounding box center [507, 241] width 1015 height 482
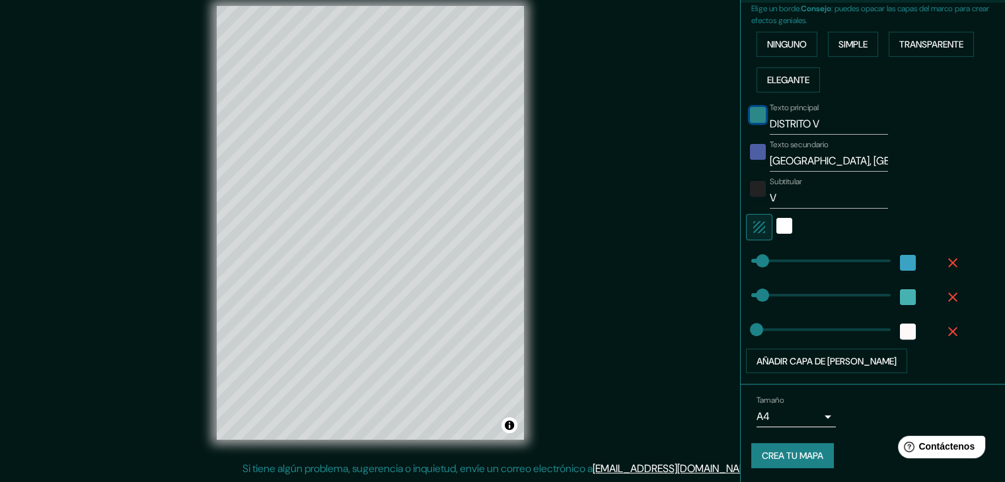
scroll to position [0, 0]
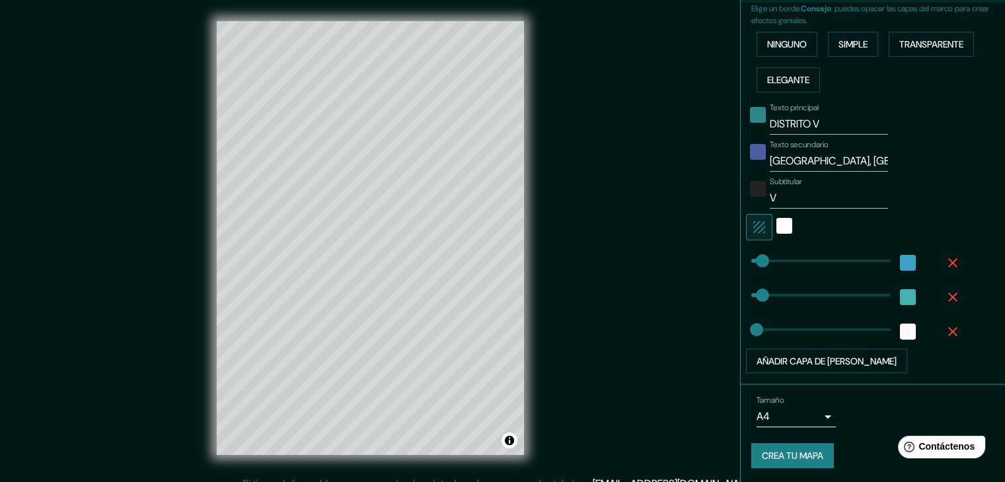
click at [613, 315] on div "Mappin Ubicación [GEOGRAPHIC_DATA], [GEOGRAPHIC_DATA], [GEOGRAPHIC_DATA] [GEOGR…" at bounding box center [502, 249] width 1005 height 498
